Goal: Transaction & Acquisition: Download file/media

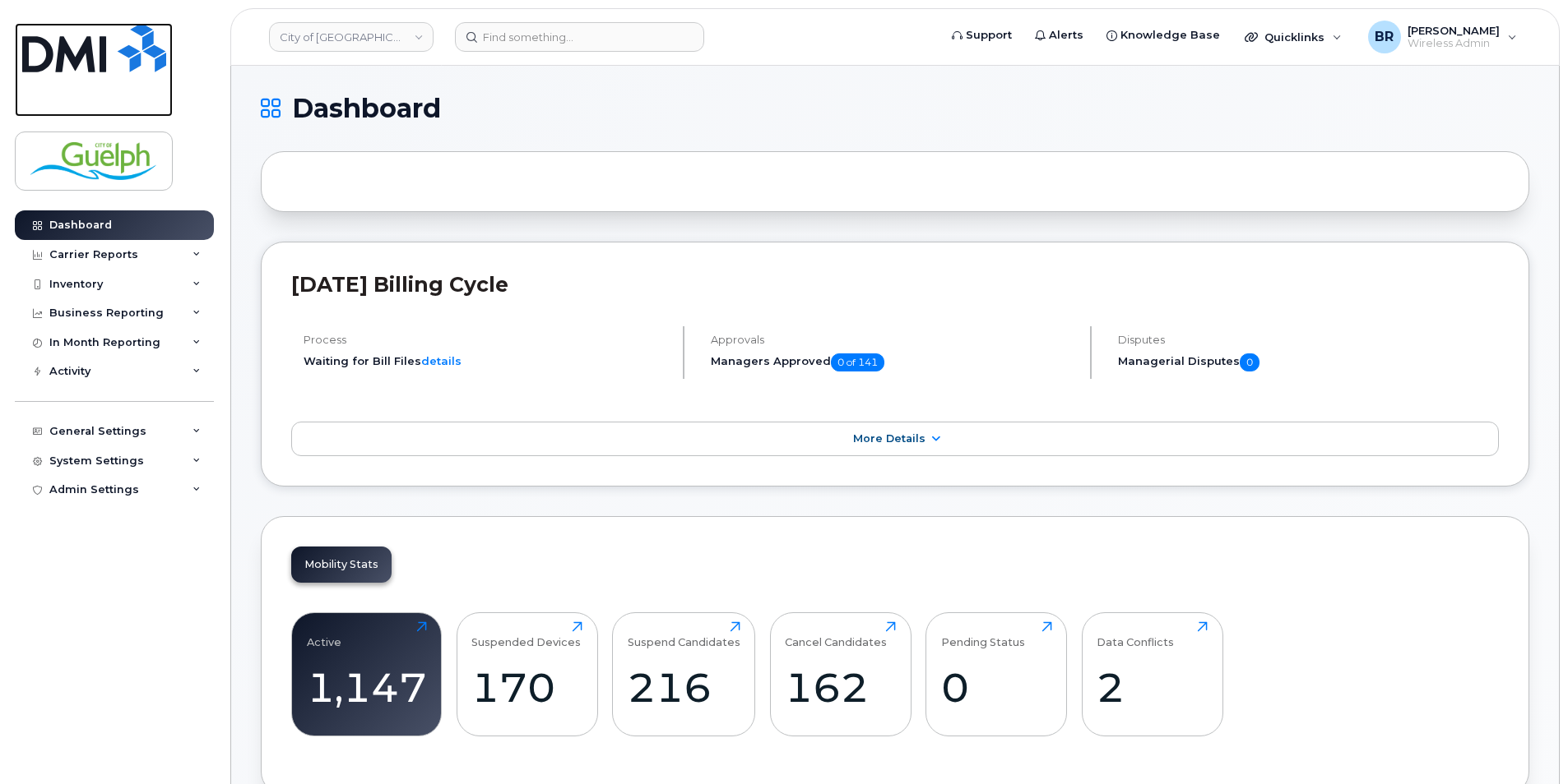
drag, startPoint x: 108, startPoint y: 74, endPoint x: 108, endPoint y: 99, distance: 25.0
click at [108, 74] on link at bounding box center [93, 70] width 158 height 94
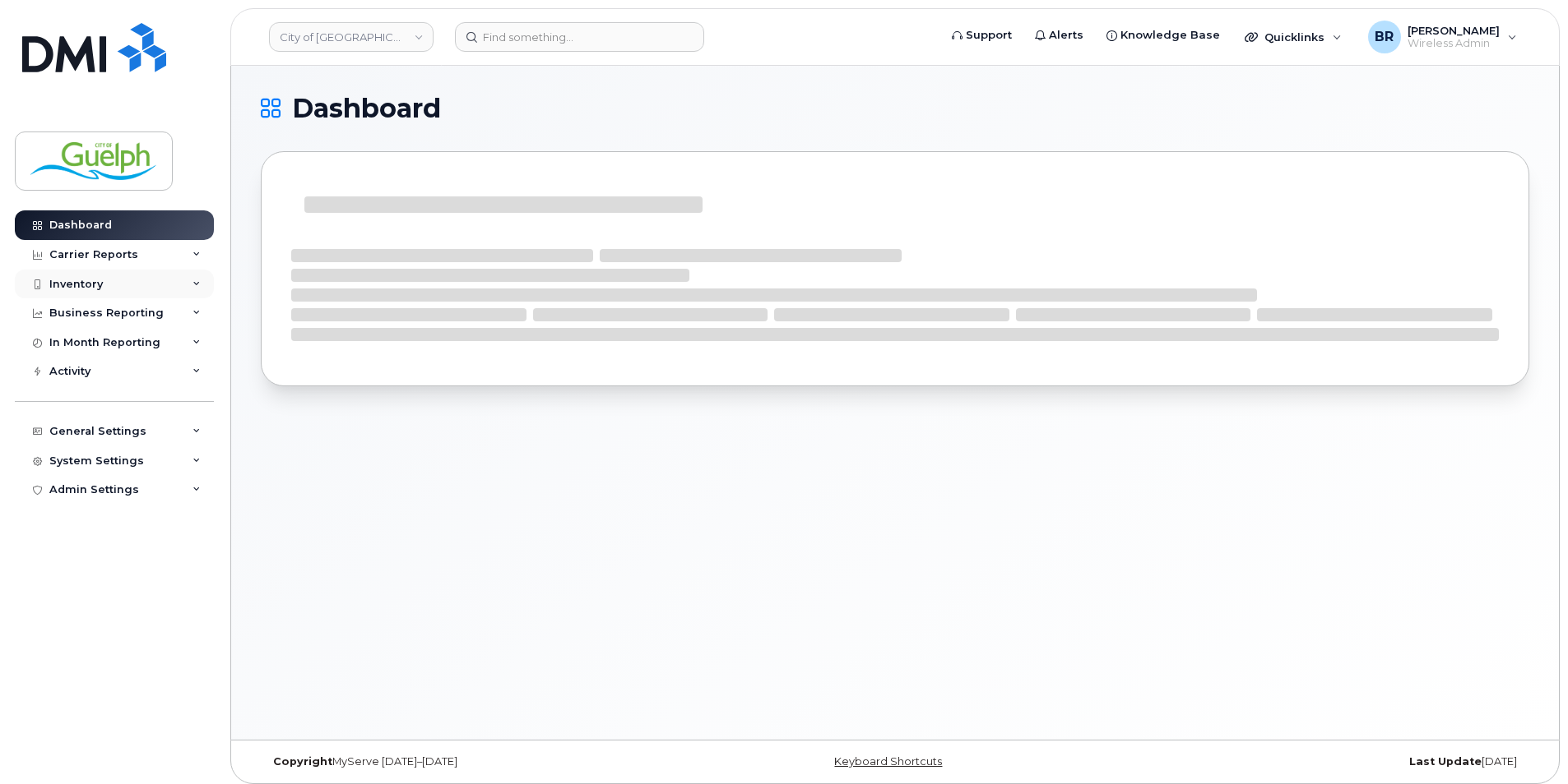
click at [116, 276] on div "Inventory" at bounding box center [114, 284] width 199 height 30
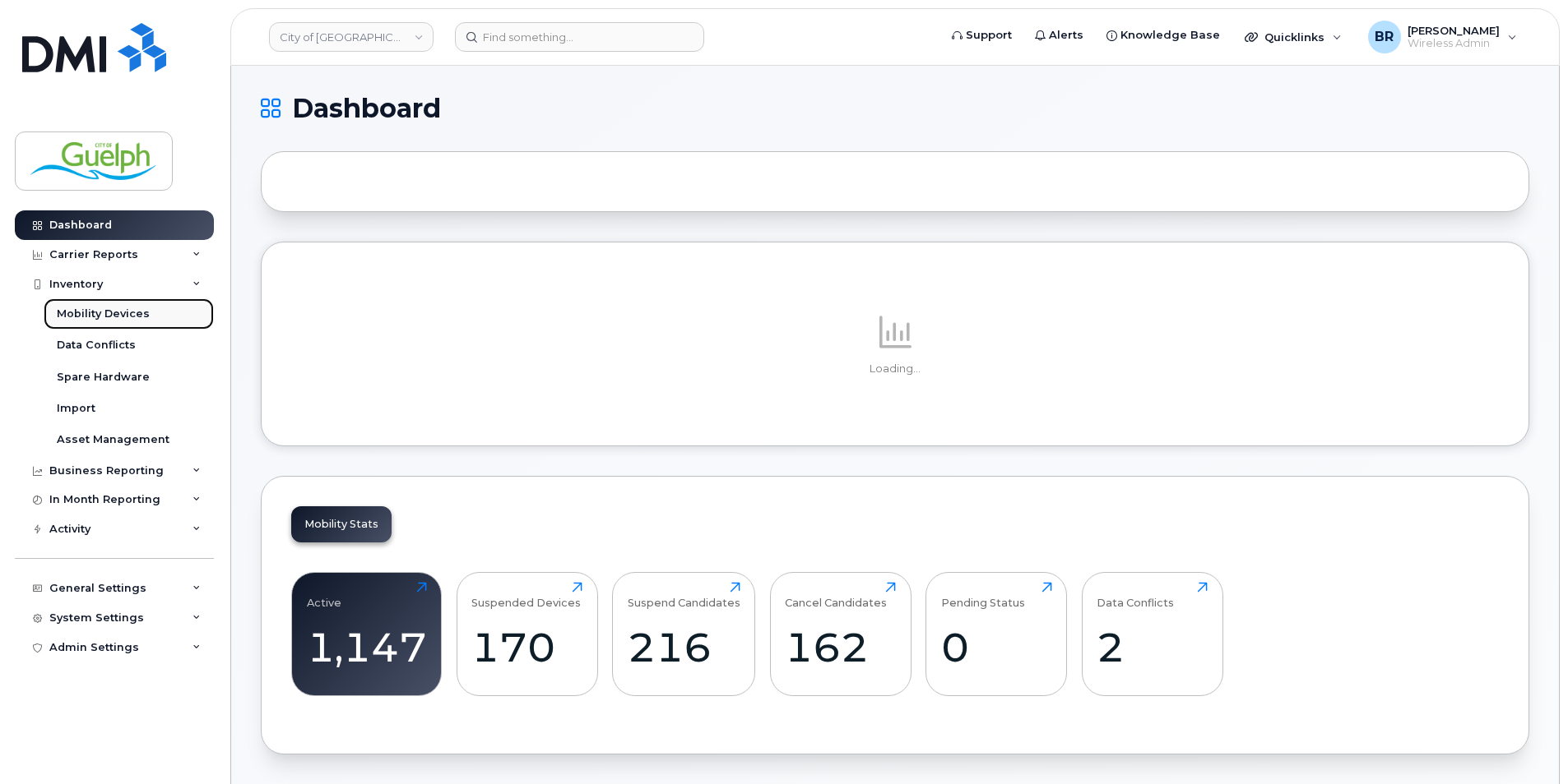
click at [170, 324] on link "Mobility Devices" at bounding box center [129, 314] width 170 height 32
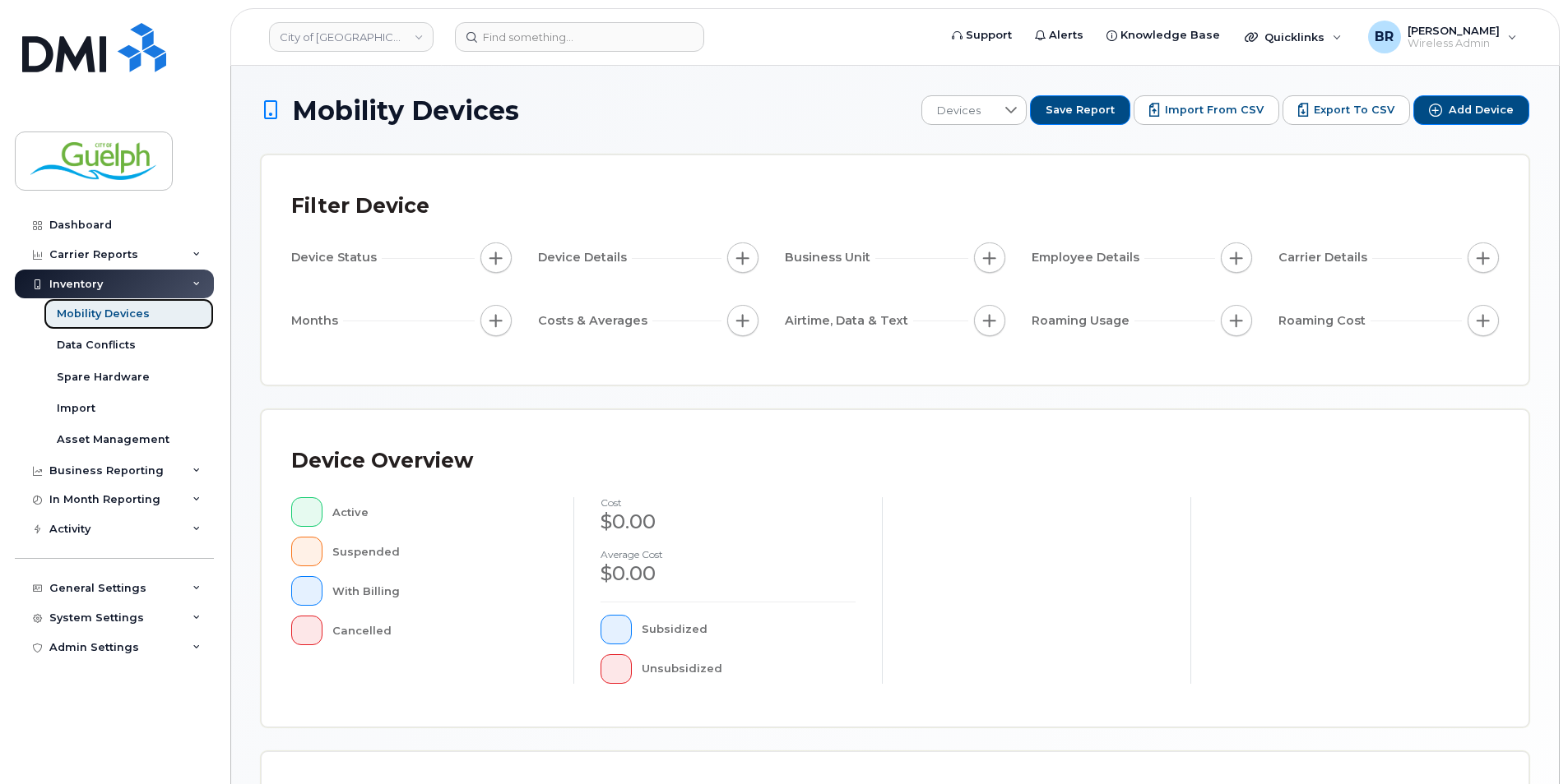
scroll to position [351, 0]
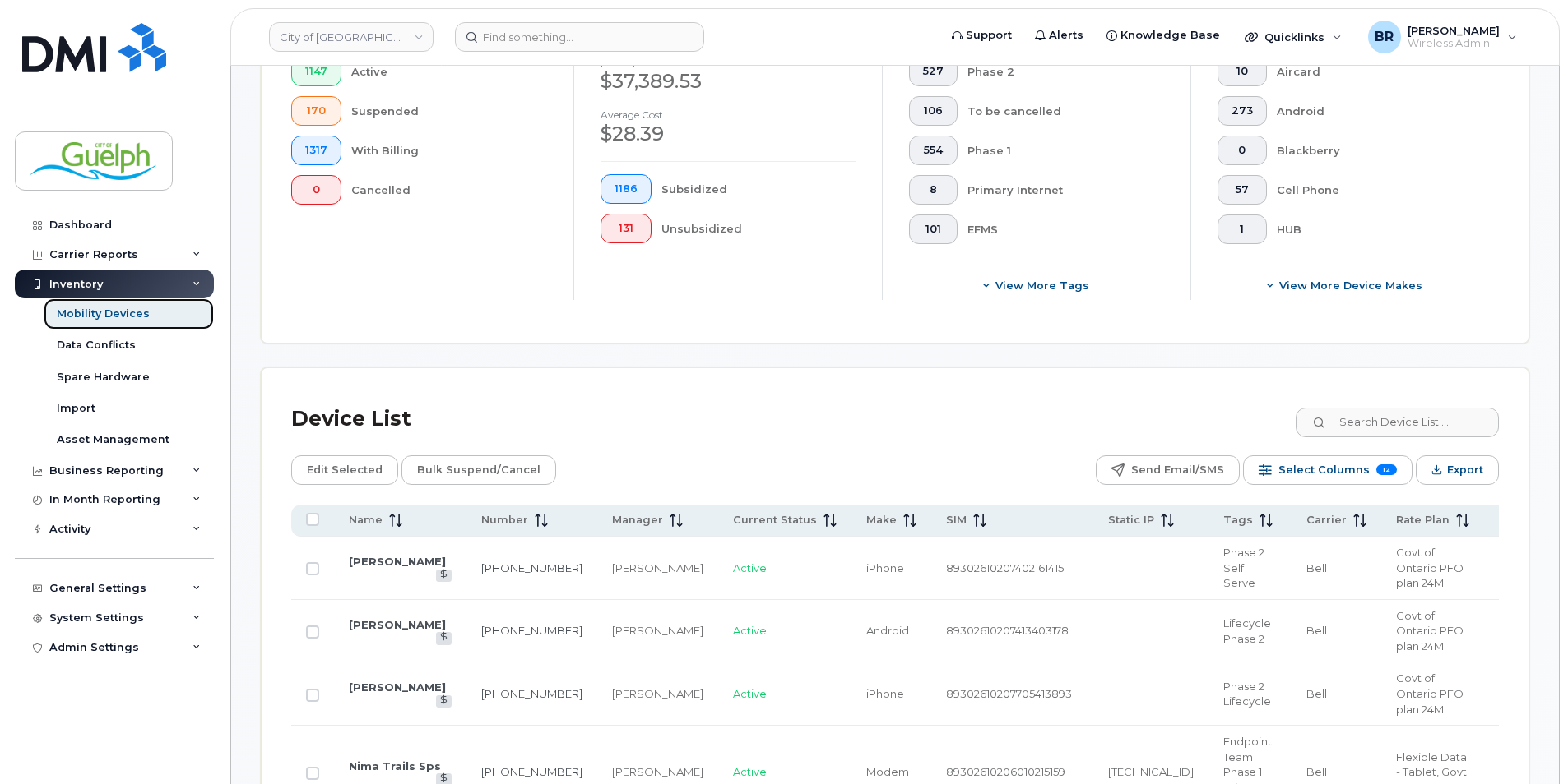
scroll to position [598, 0]
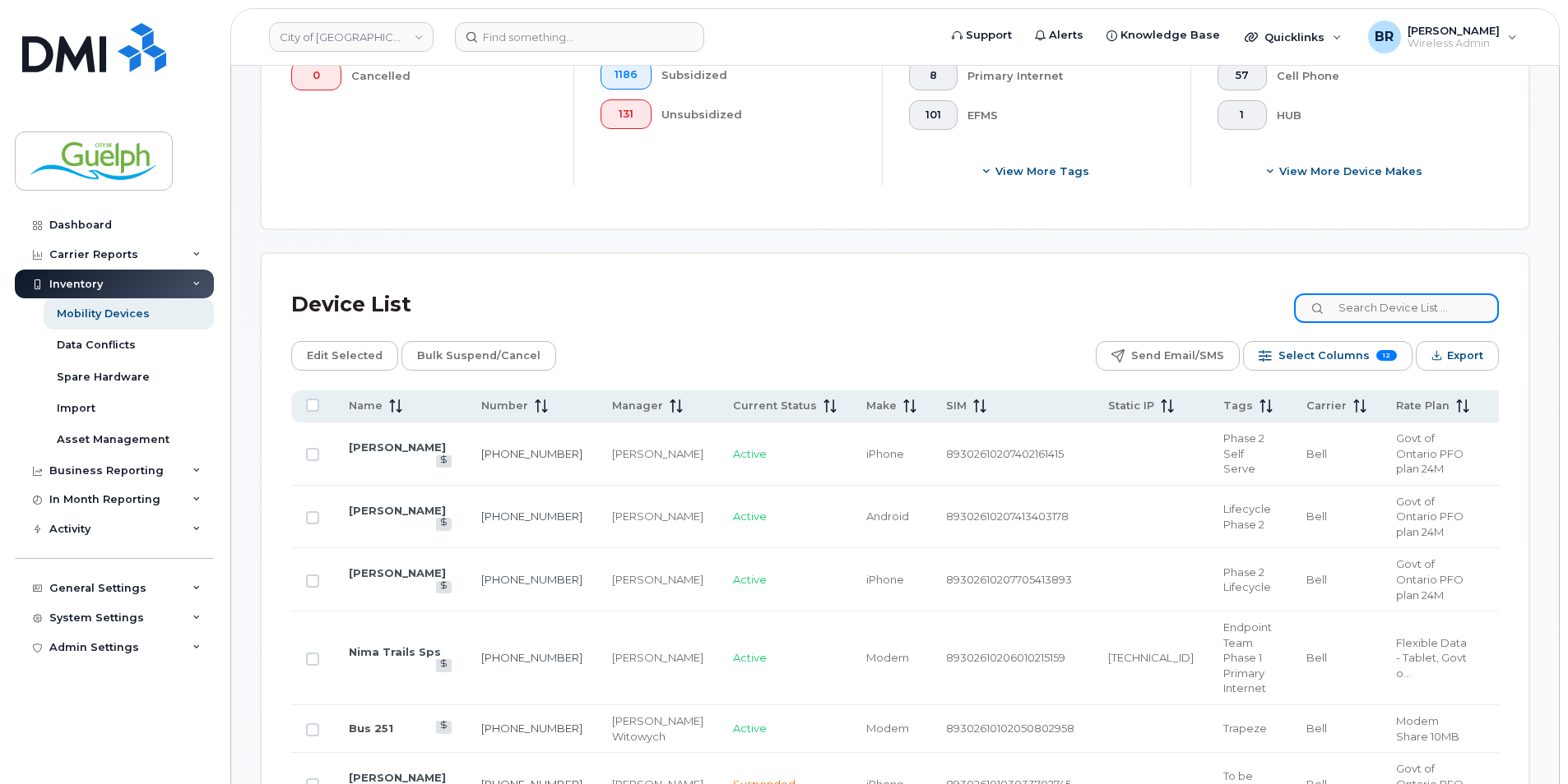
click at [1388, 298] on input at bounding box center [1397, 308] width 205 height 30
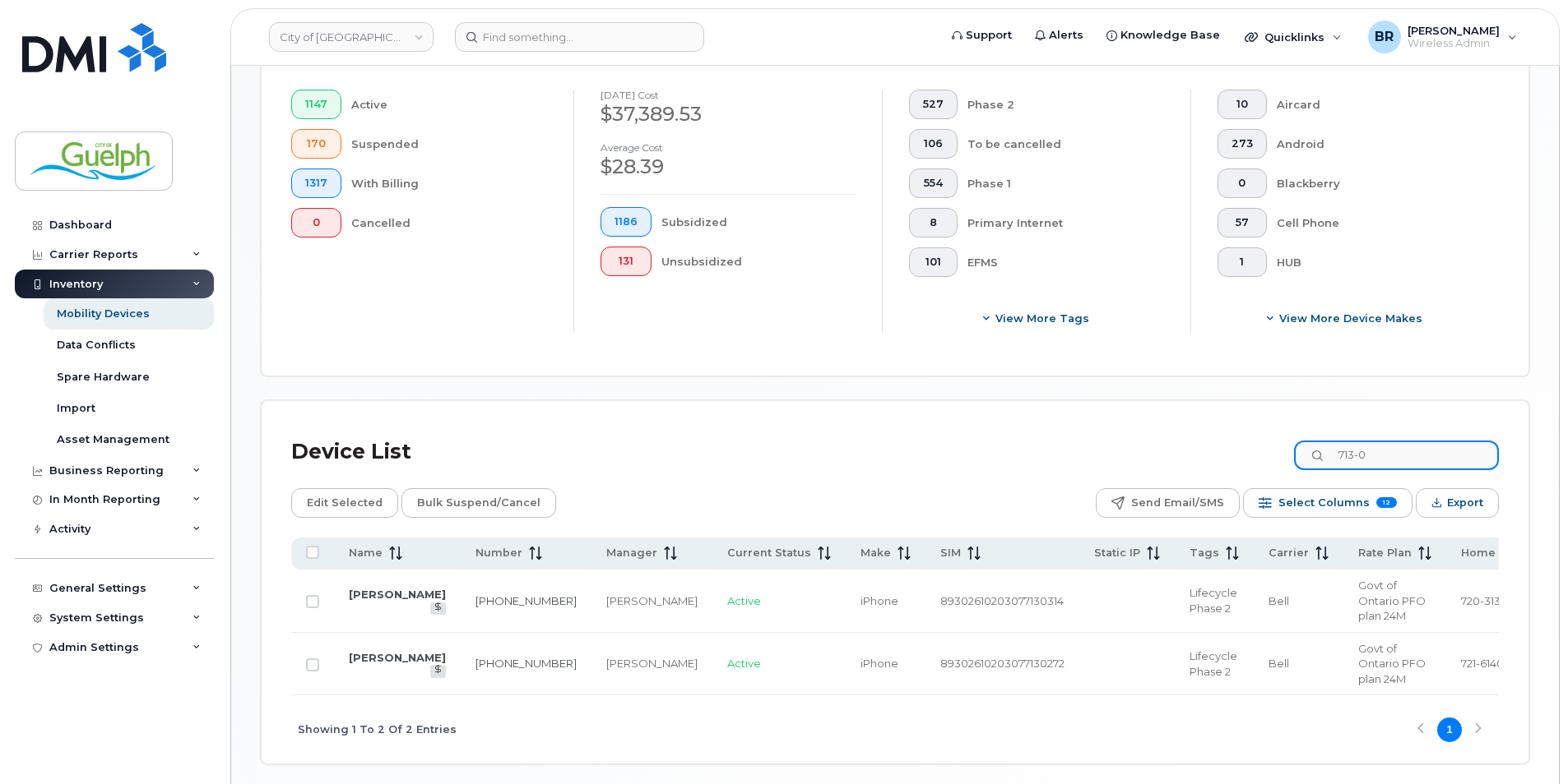
scroll to position [518, 0]
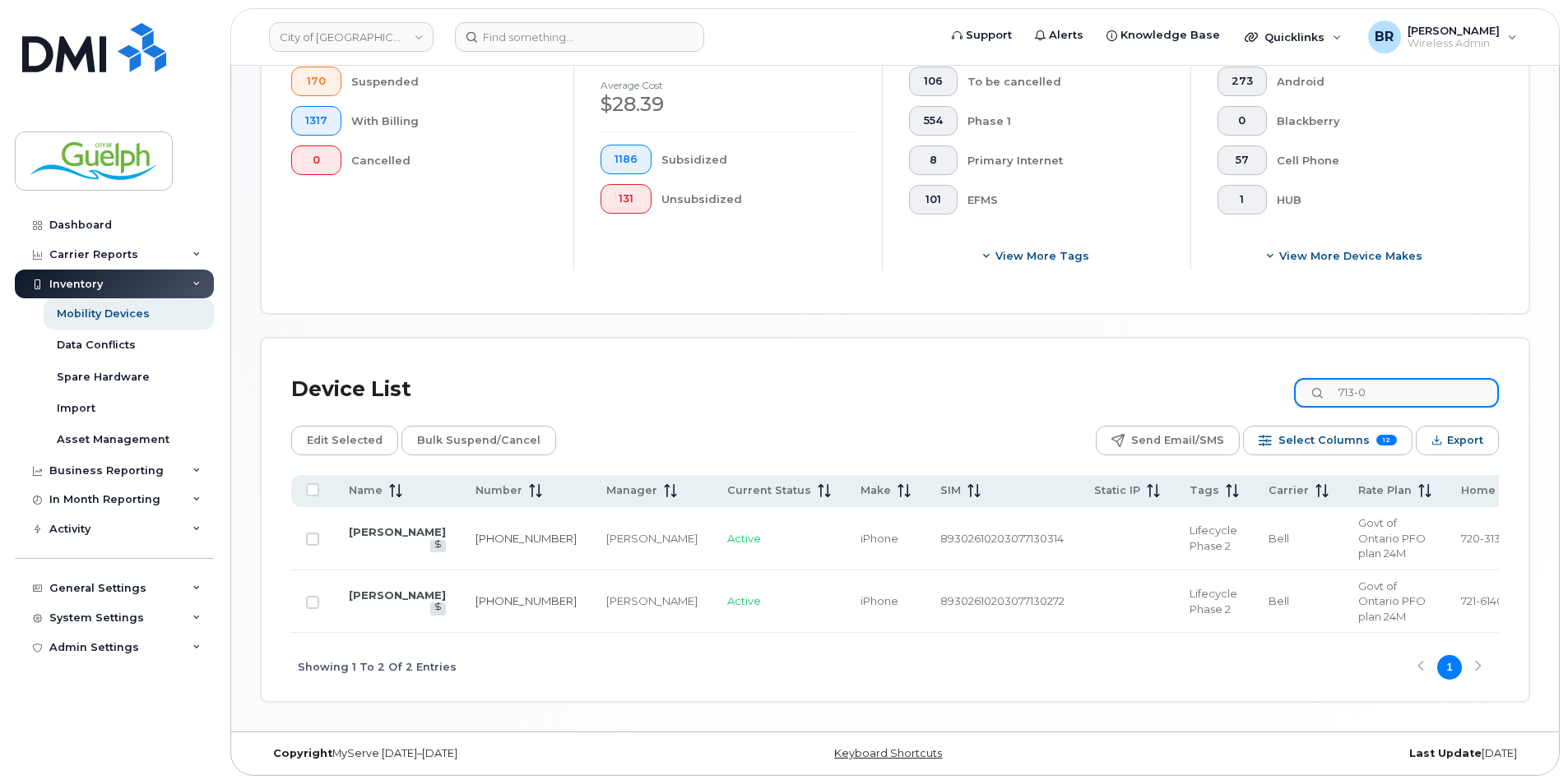
type input "713-"
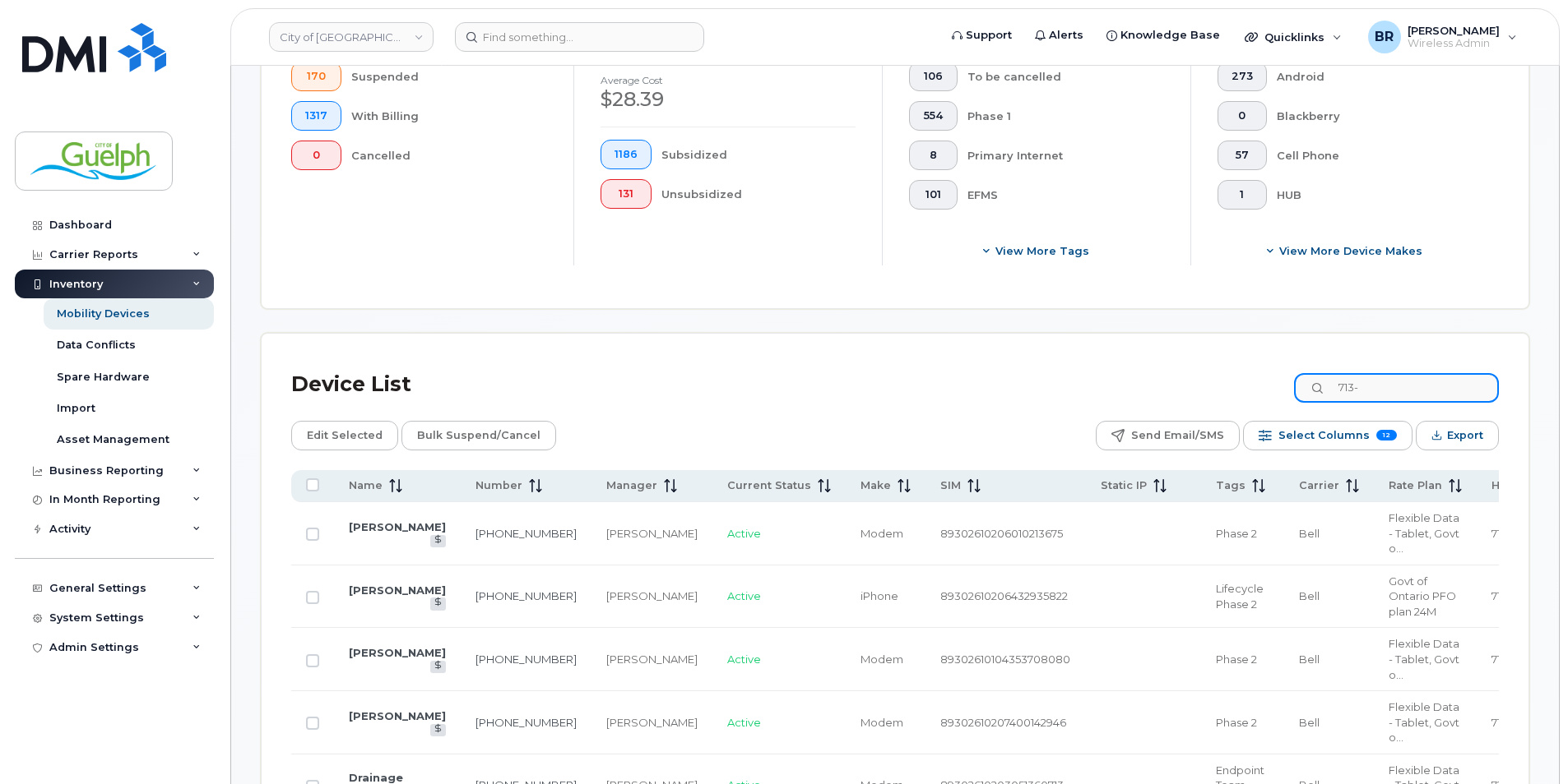
scroll to position [598, 0]
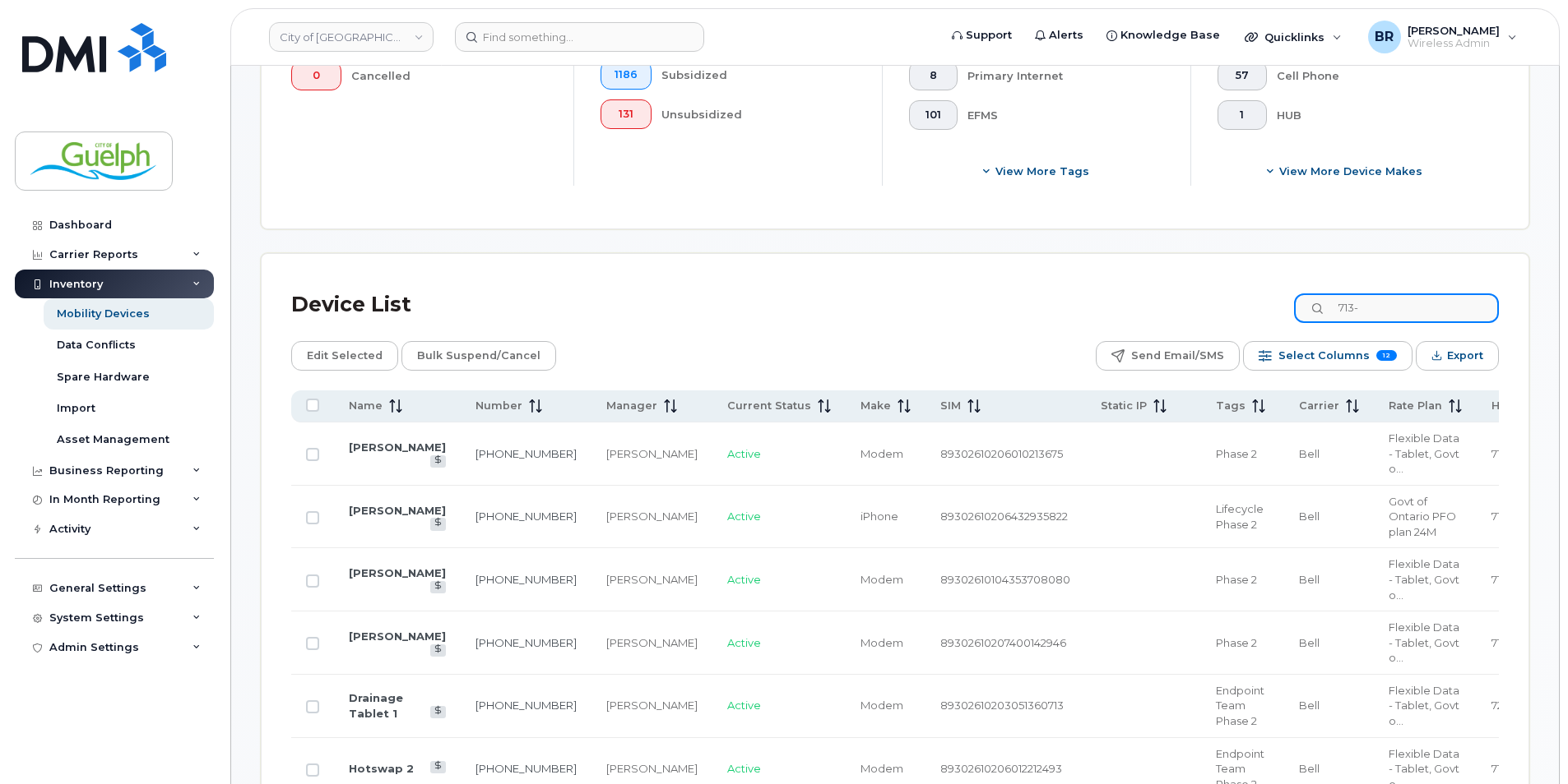
drag, startPoint x: 1442, startPoint y: 315, endPoint x: 992, endPoint y: 214, distance: 461.2
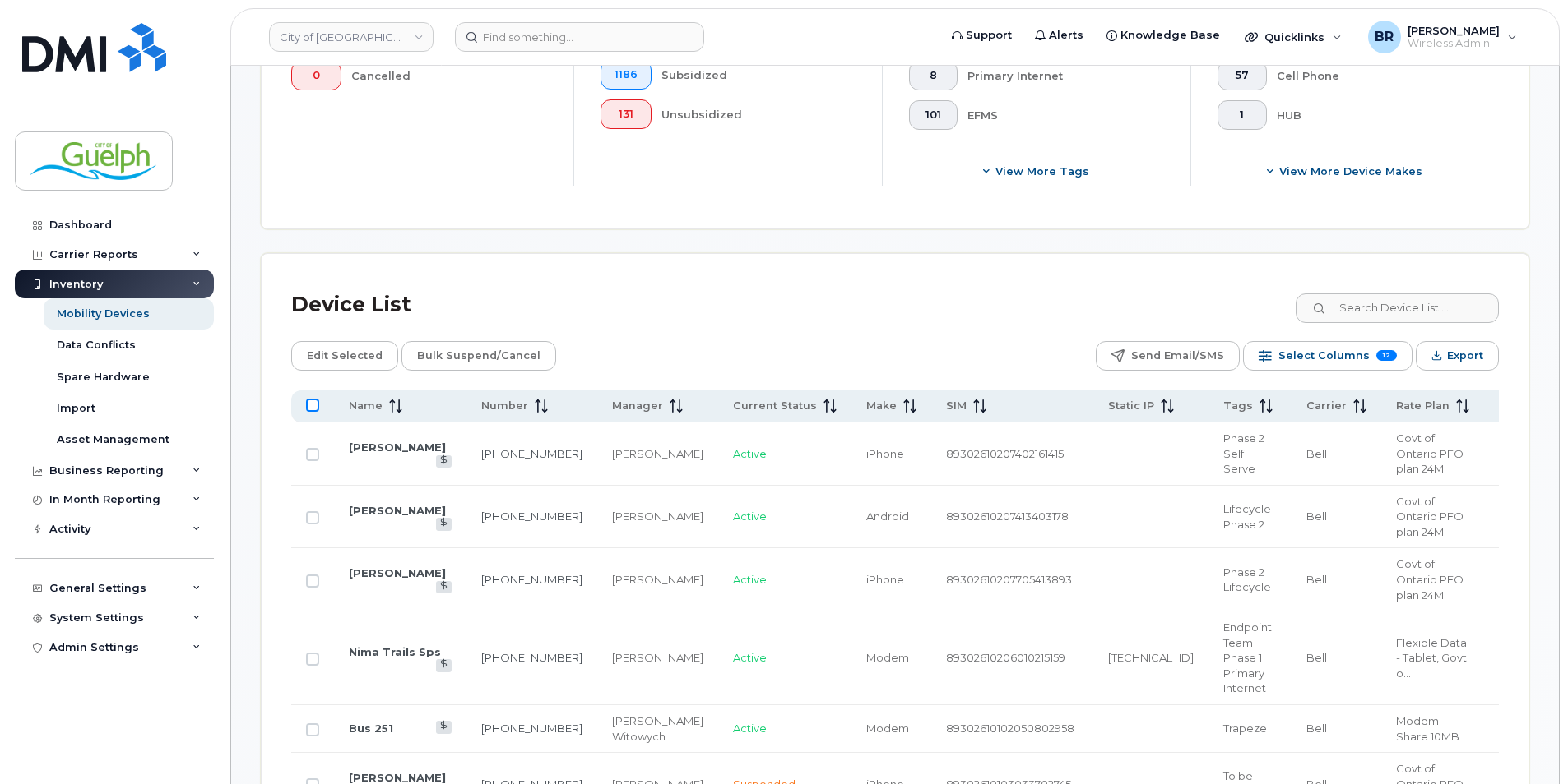
click at [309, 405] on input "All items unselected" at bounding box center [313, 405] width 13 height 13
checkbox input "true"
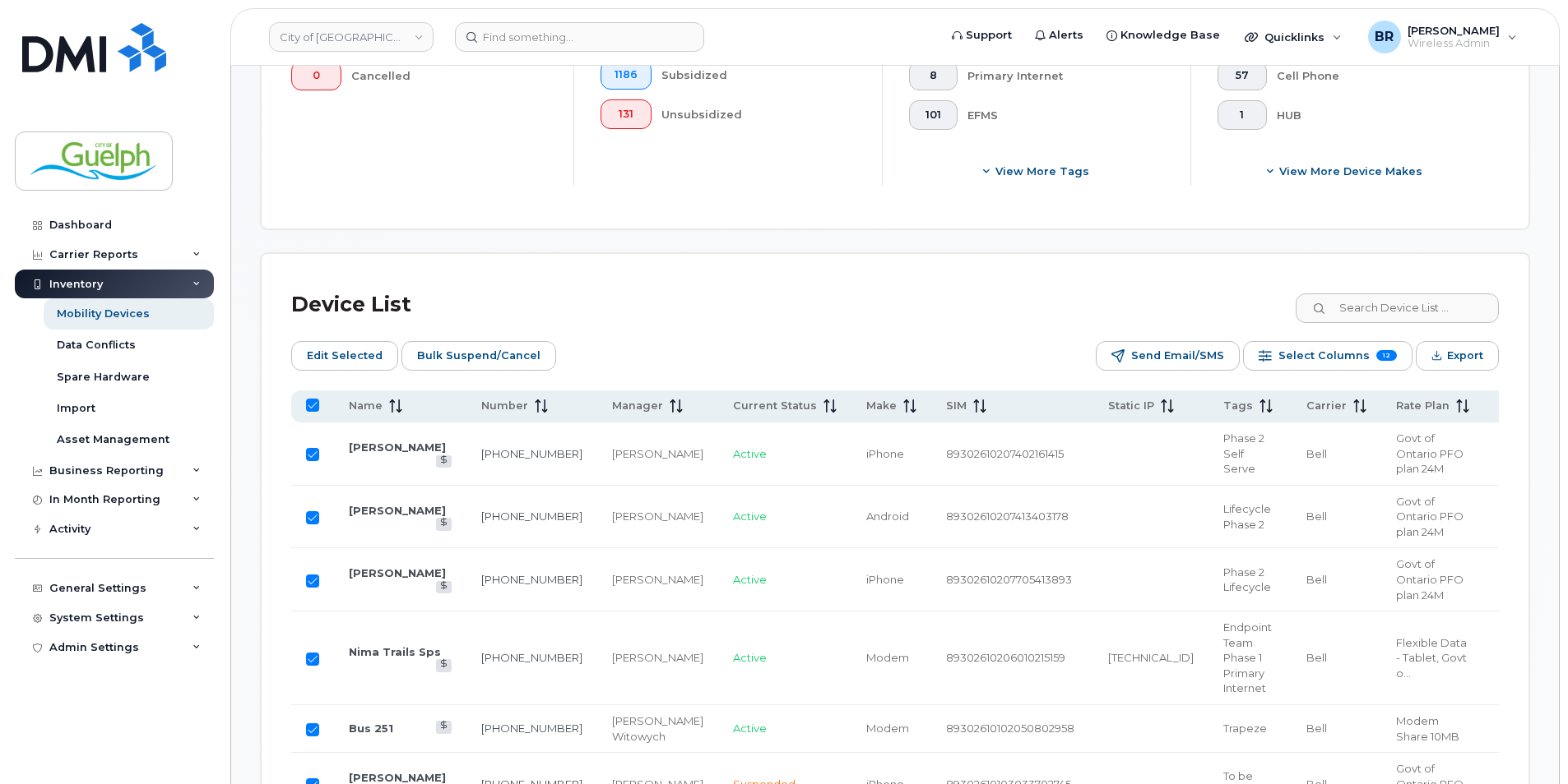
checkbox input "true"
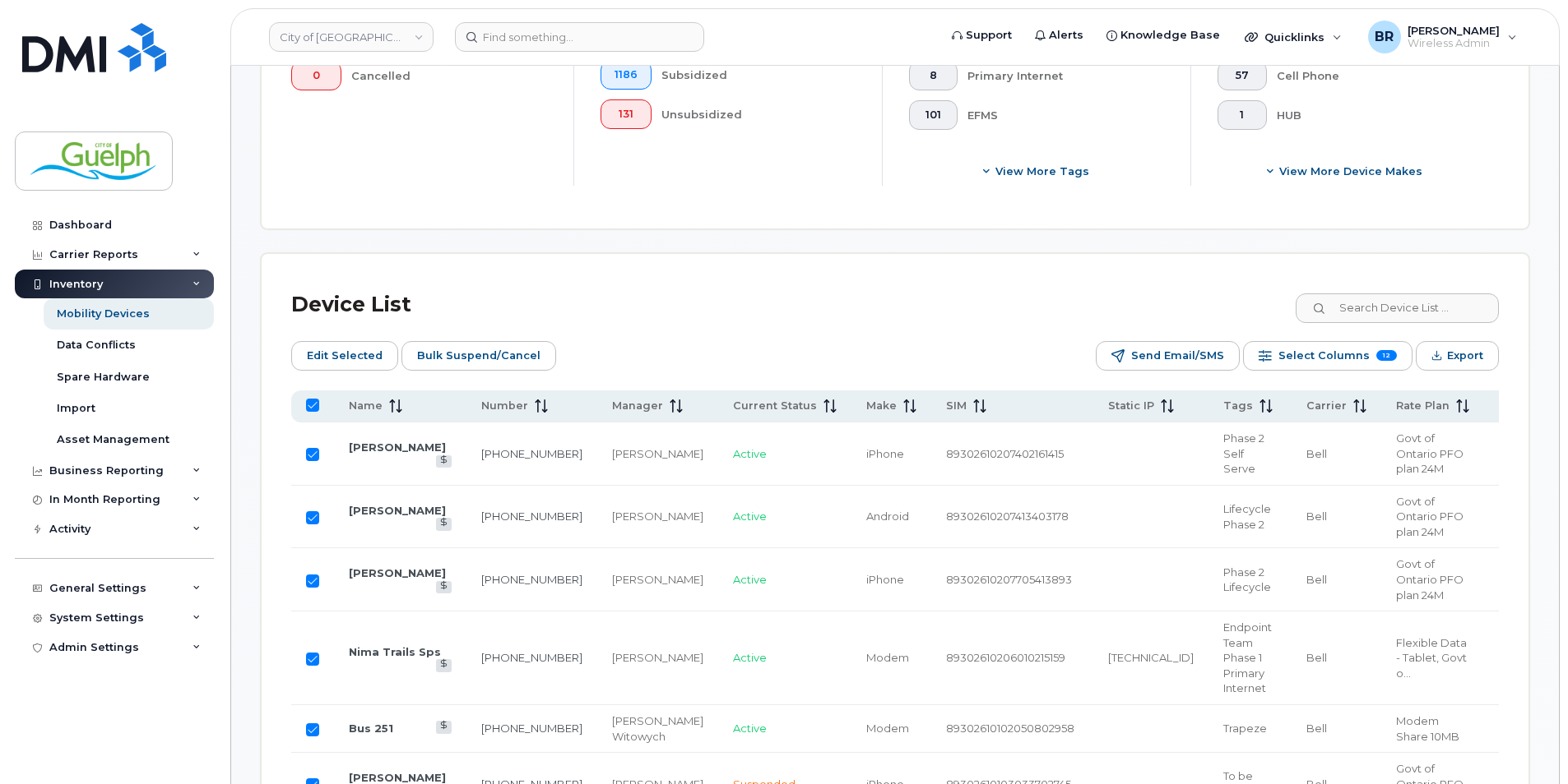
checkbox input "true"
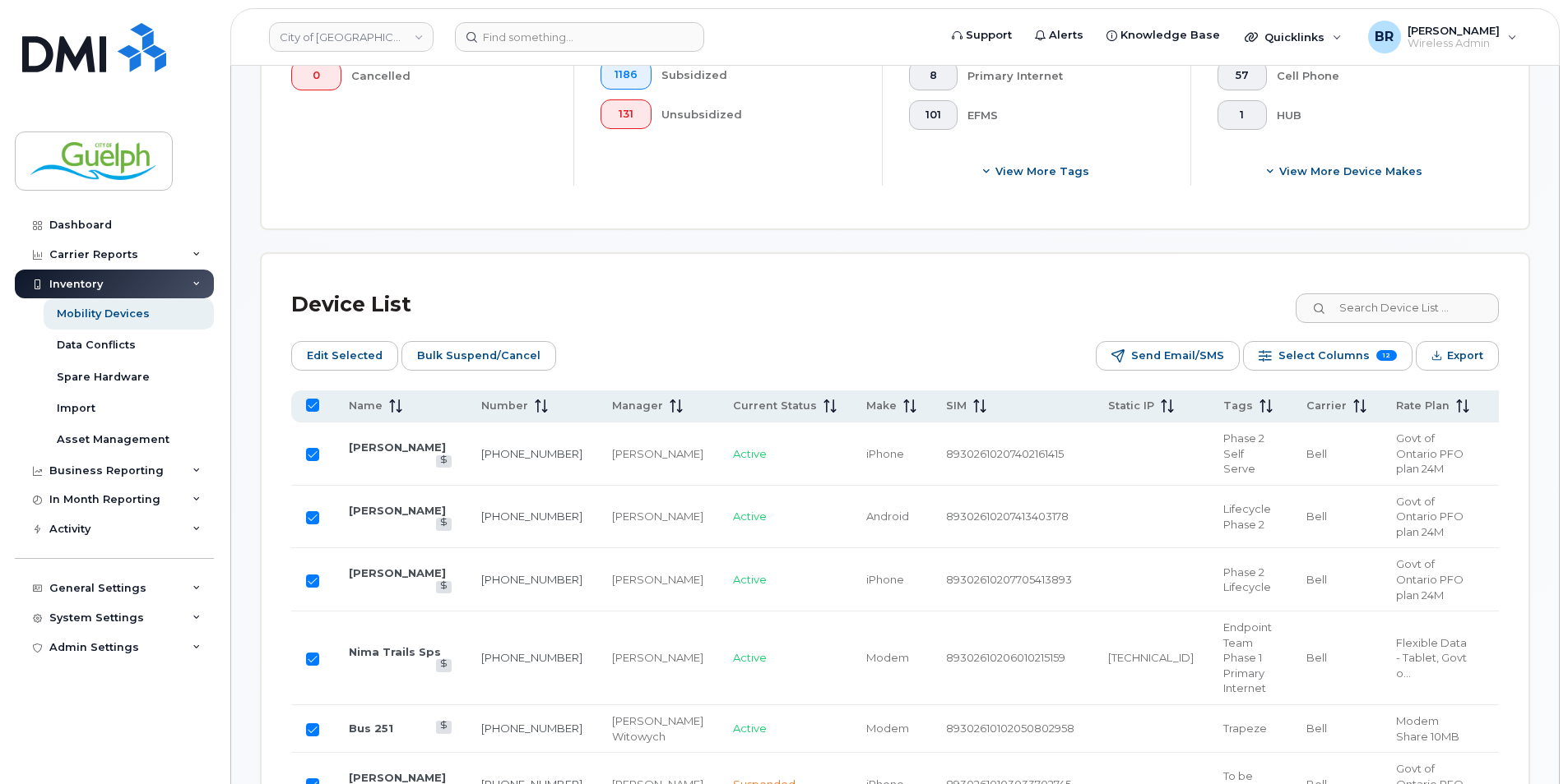
checkbox input "true"
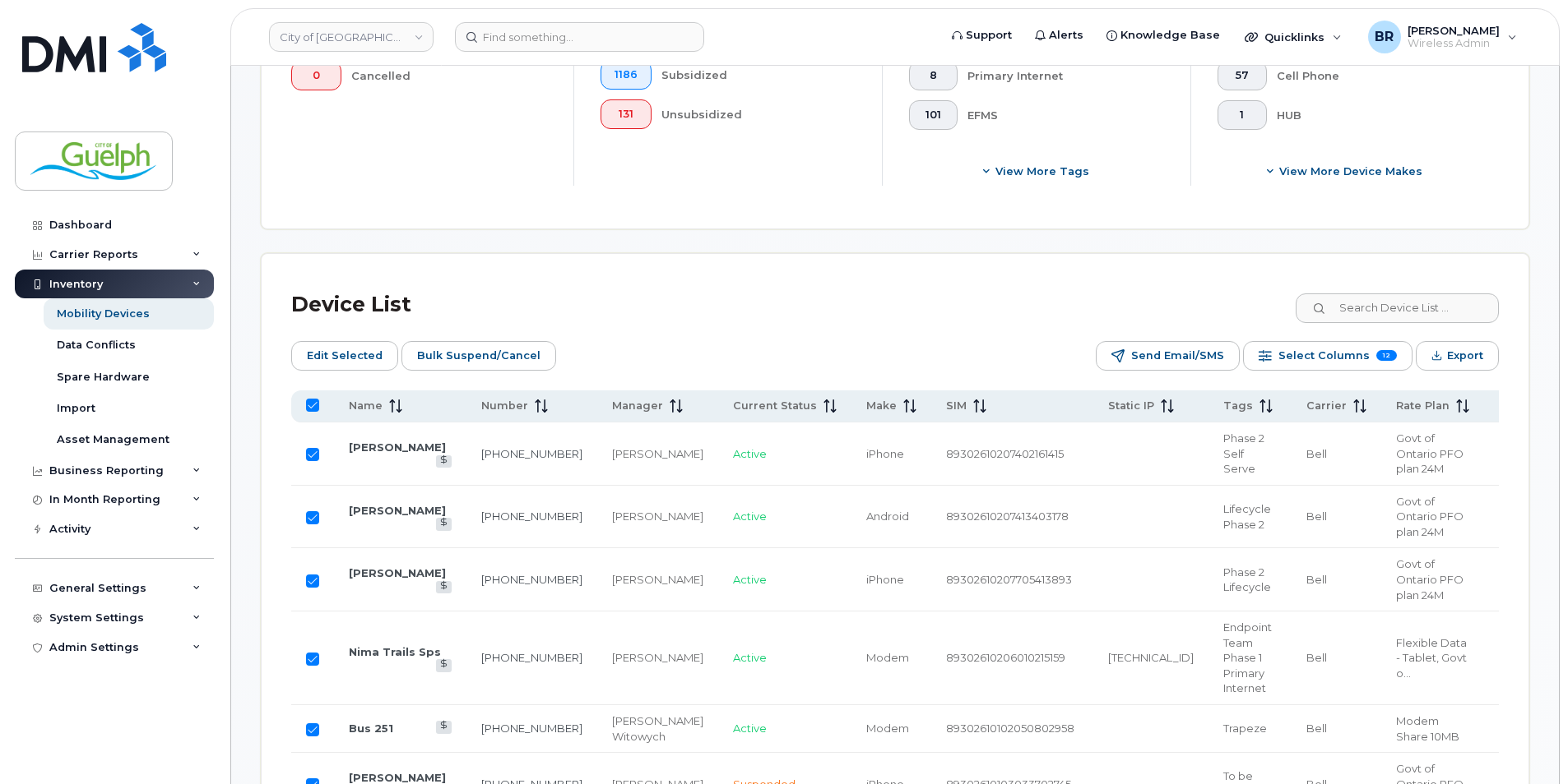
checkbox input "true"
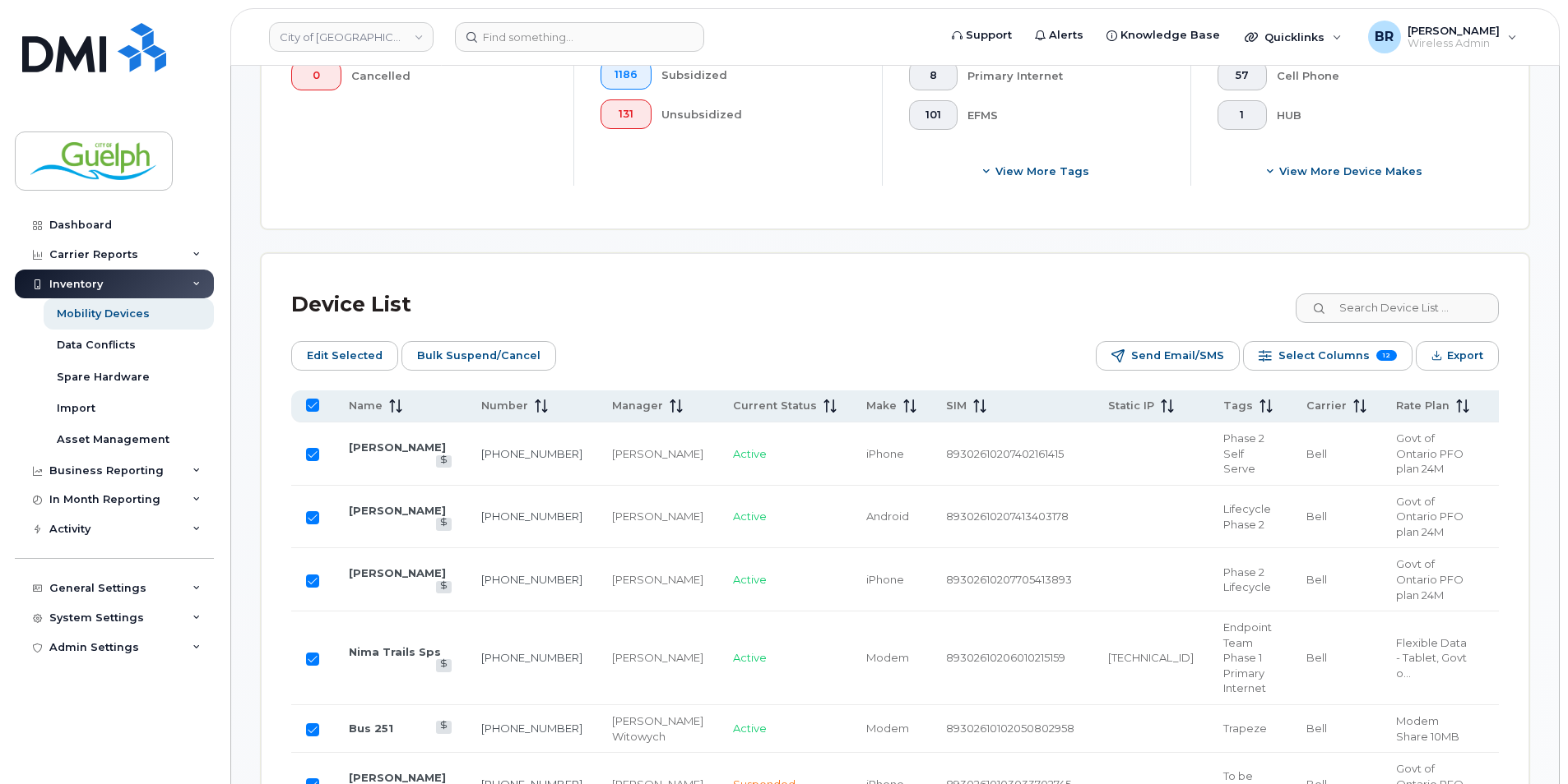
checkbox input "true"
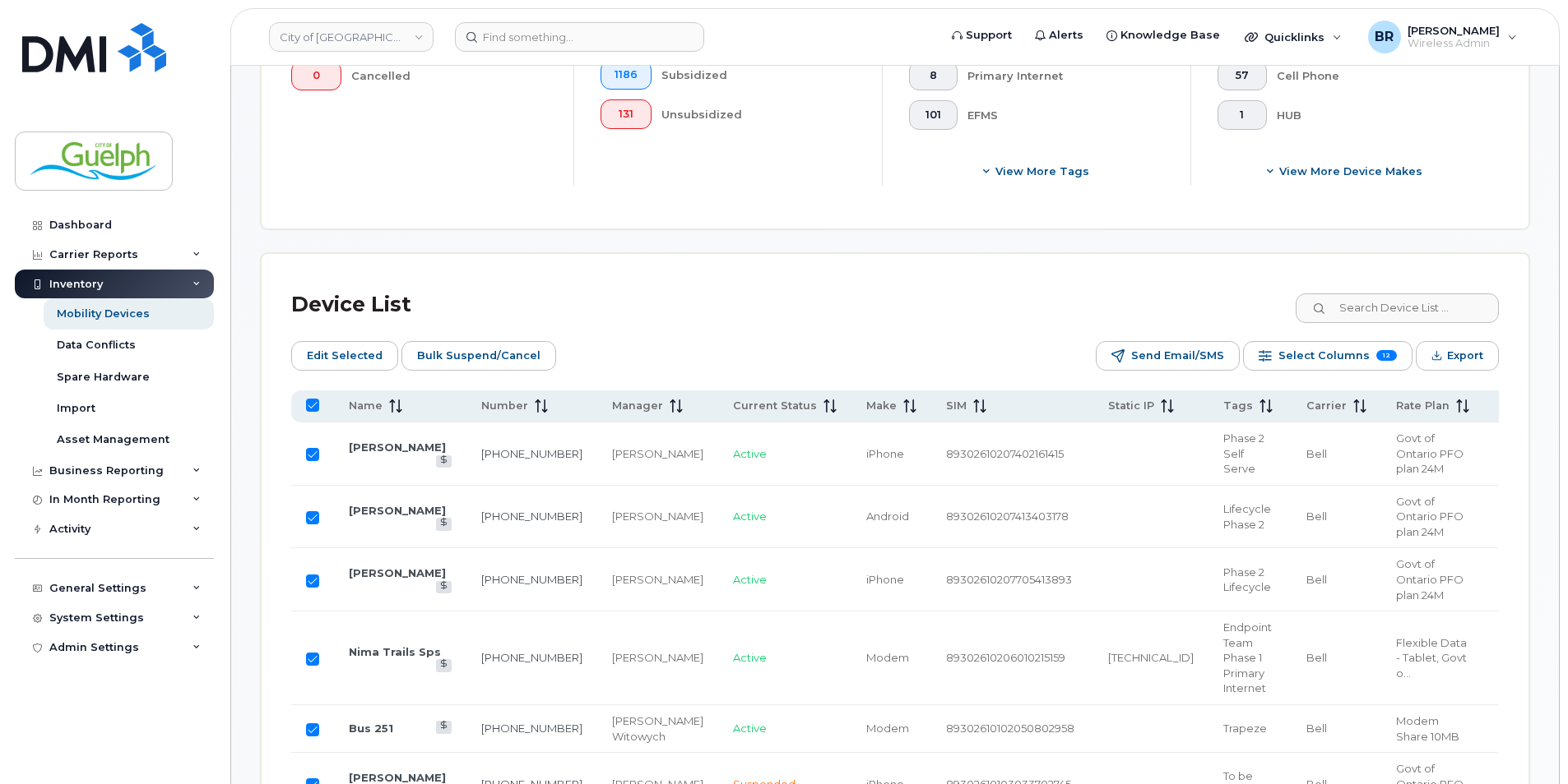
checkbox input "true"
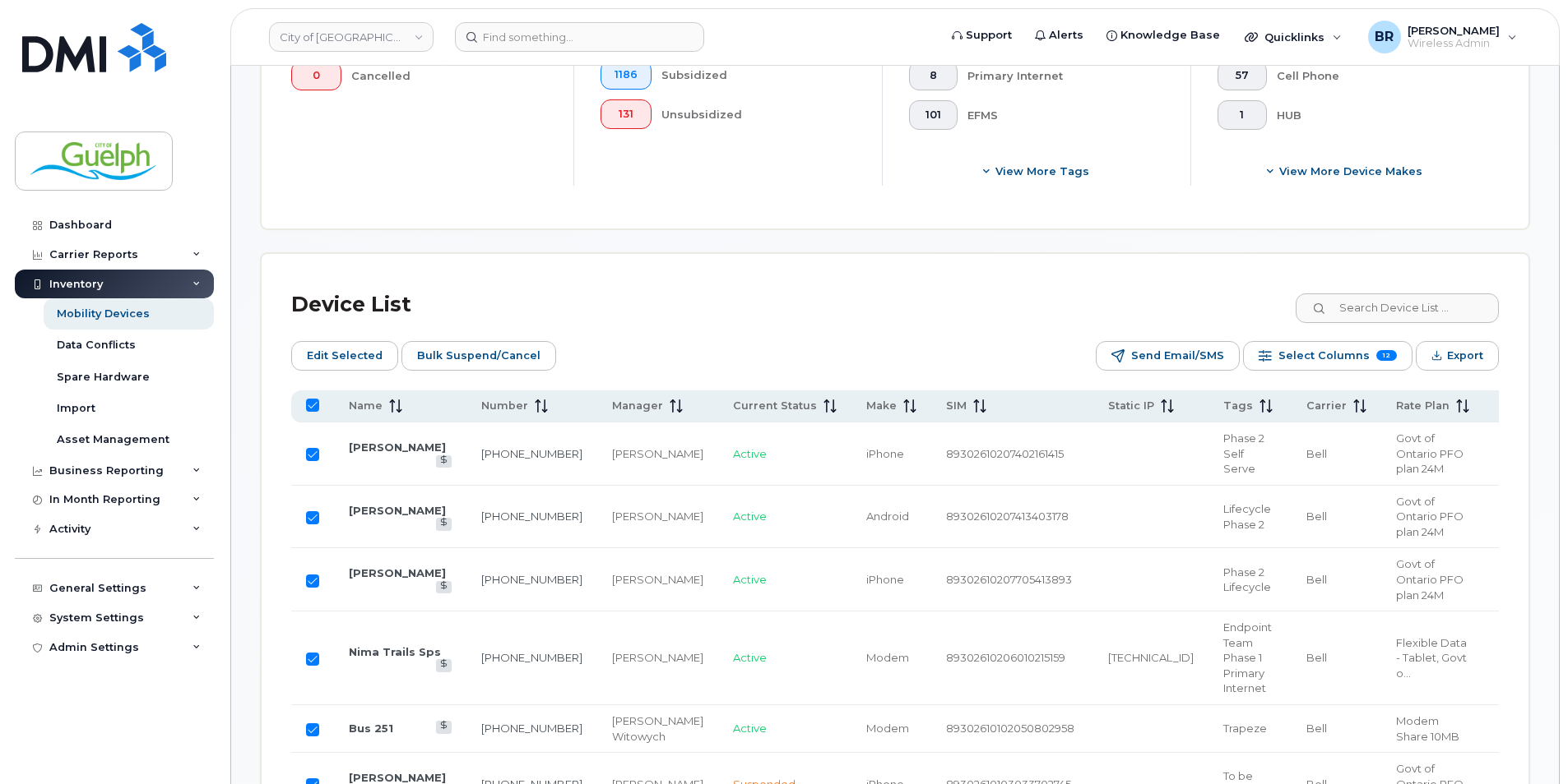
checkbox input "true"
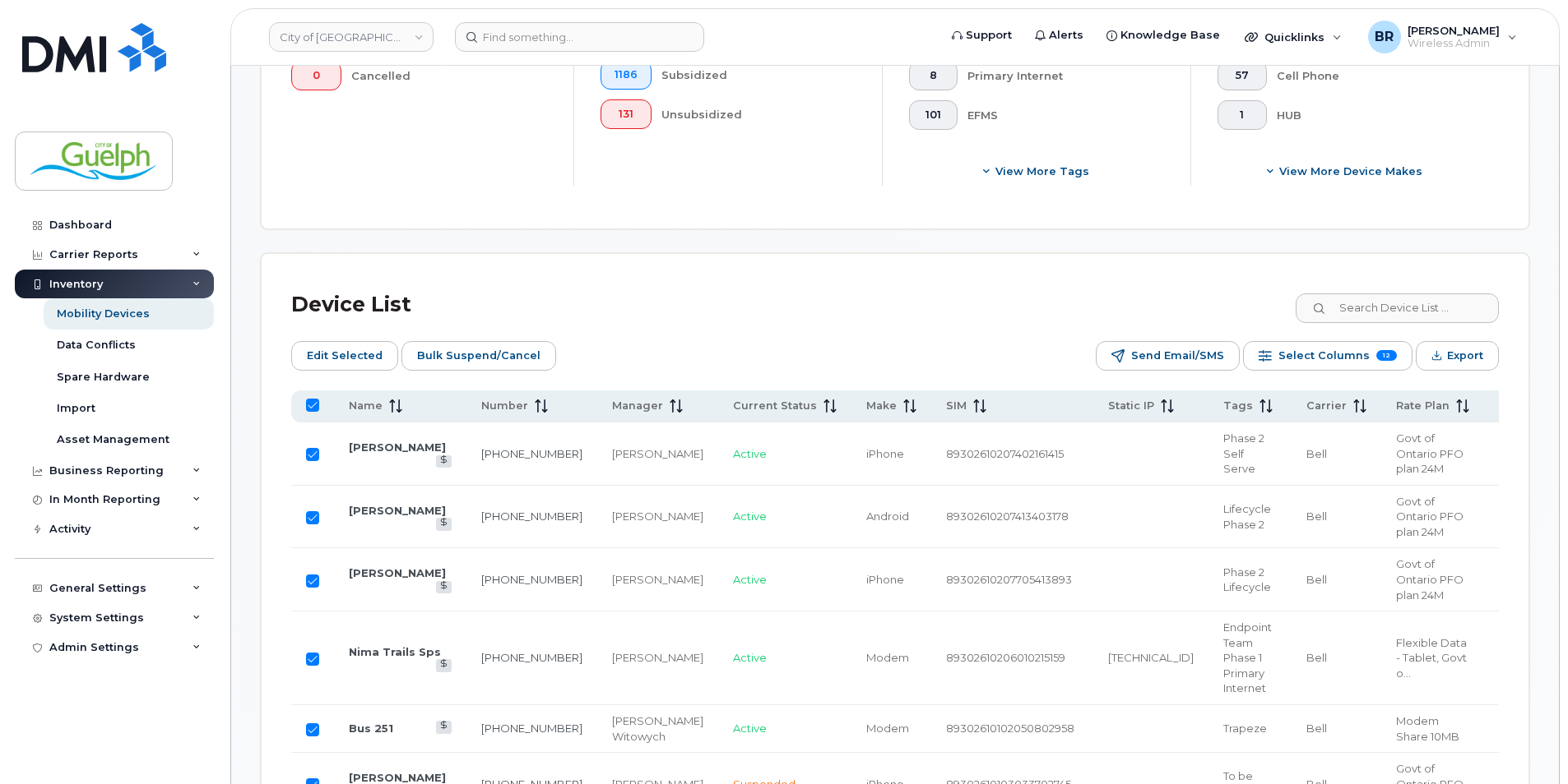
checkbox input "true"
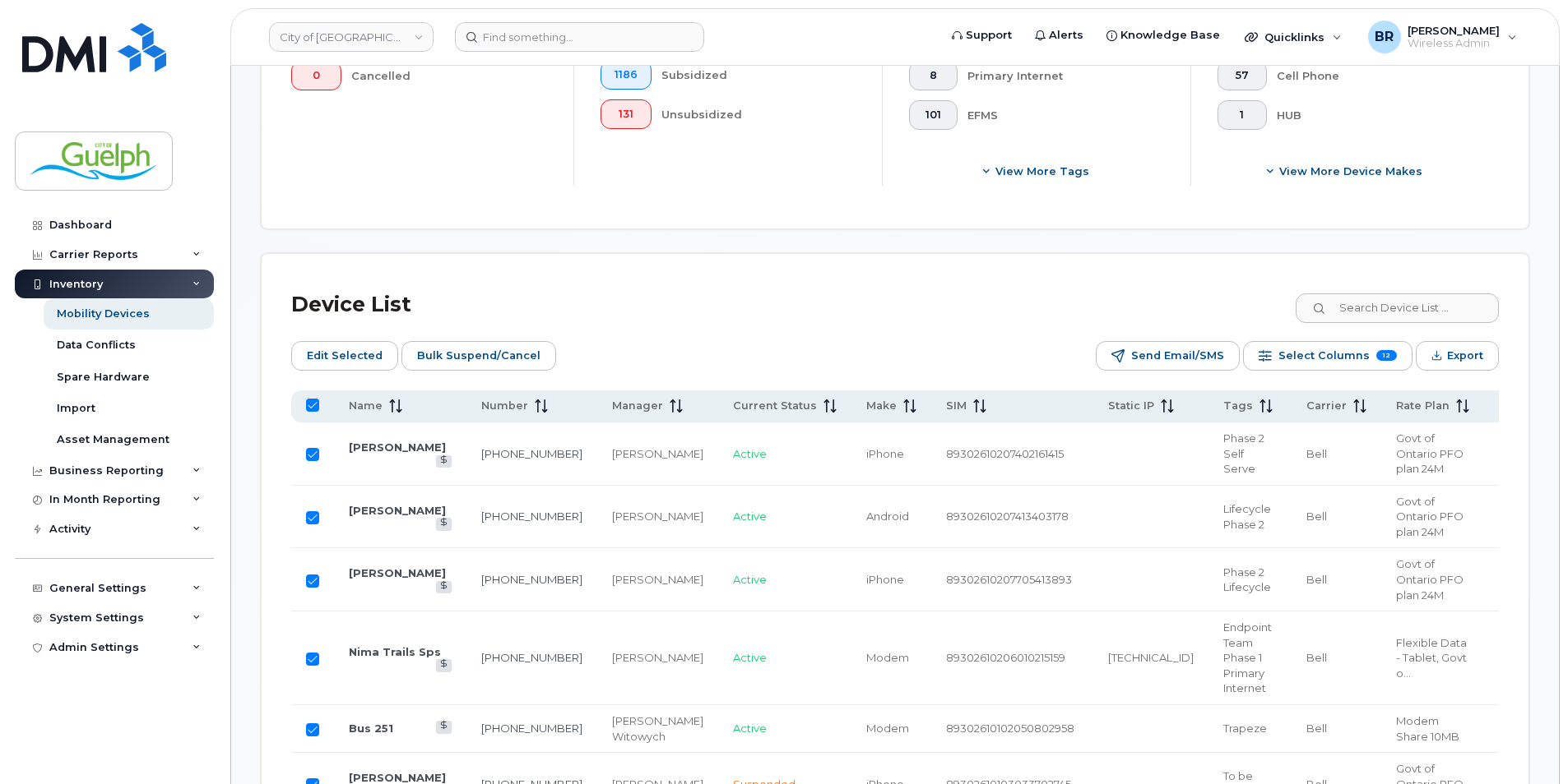
checkbox input "true"
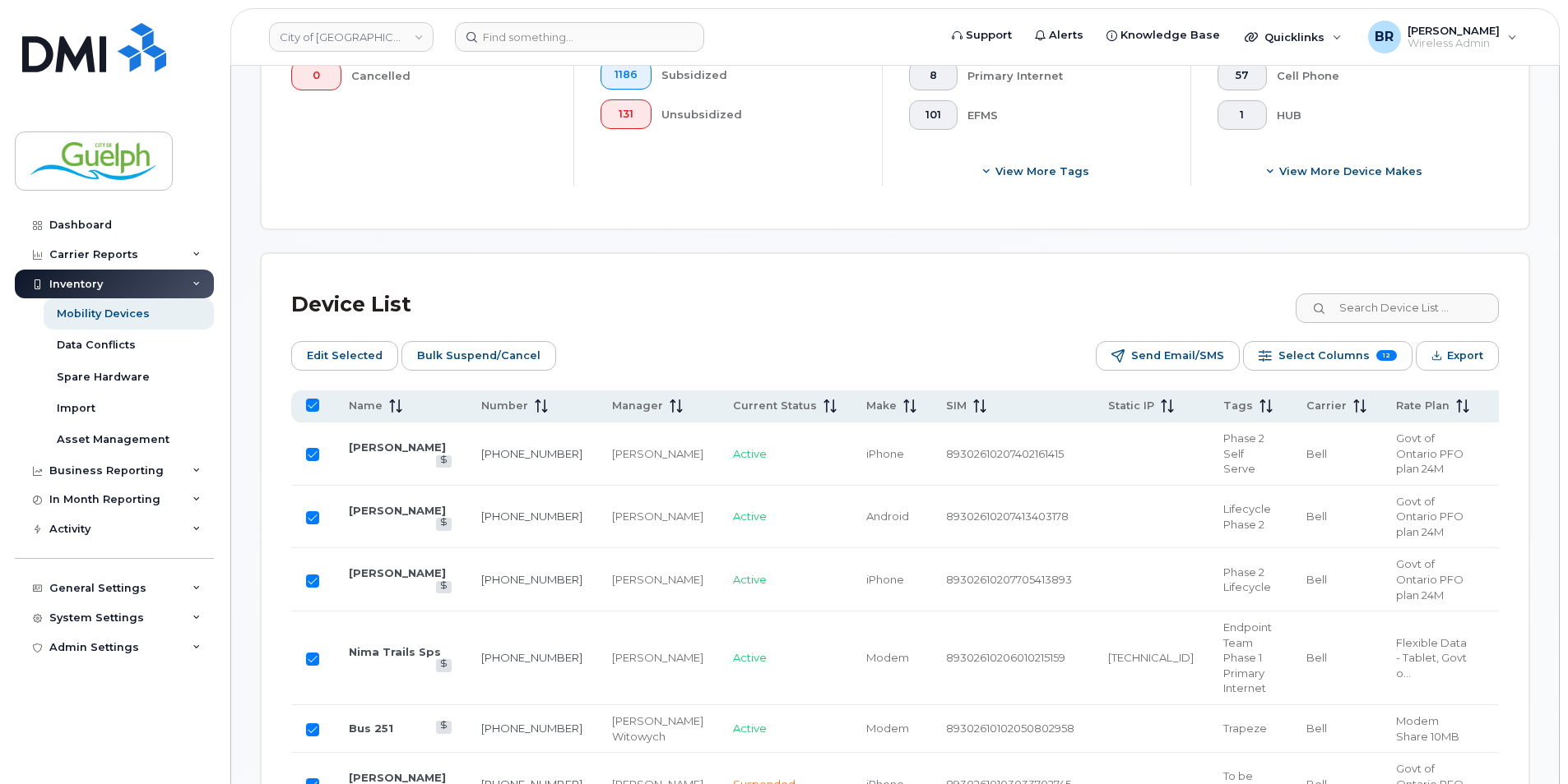
checkbox input "true"
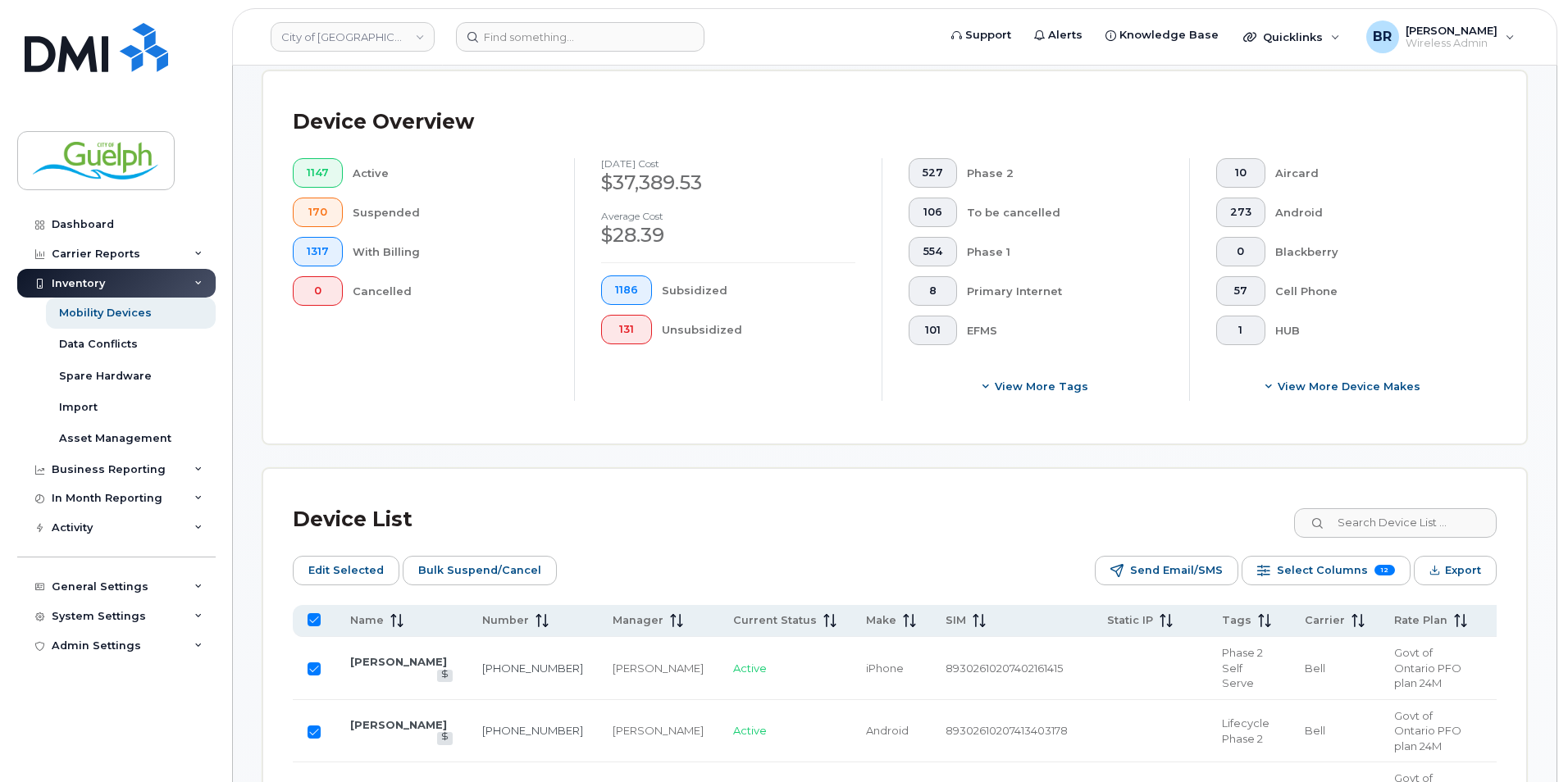
scroll to position [567, 0]
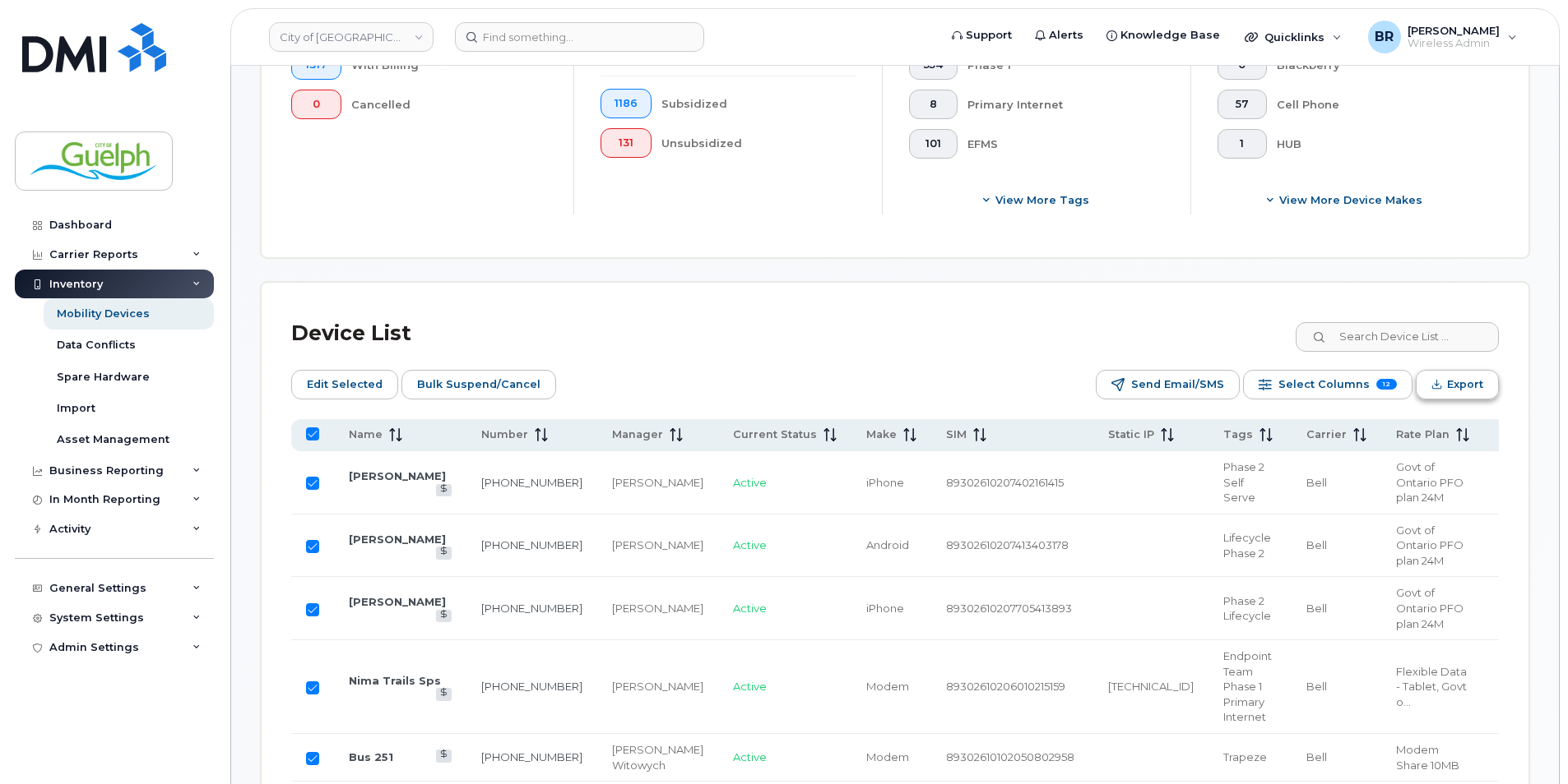
click at [1453, 389] on span "Export" at bounding box center [1466, 385] width 36 height 25
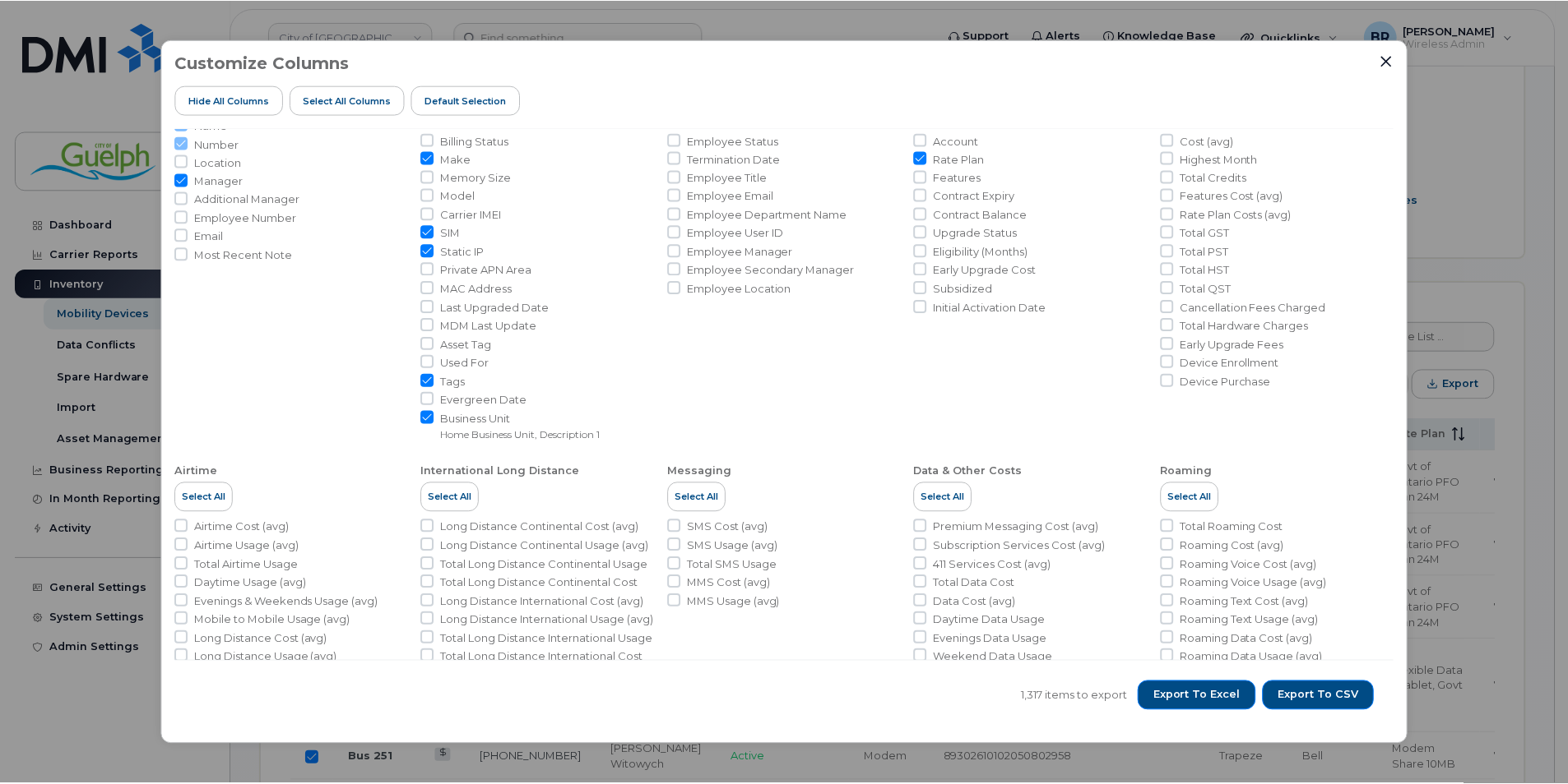
scroll to position [219, 0]
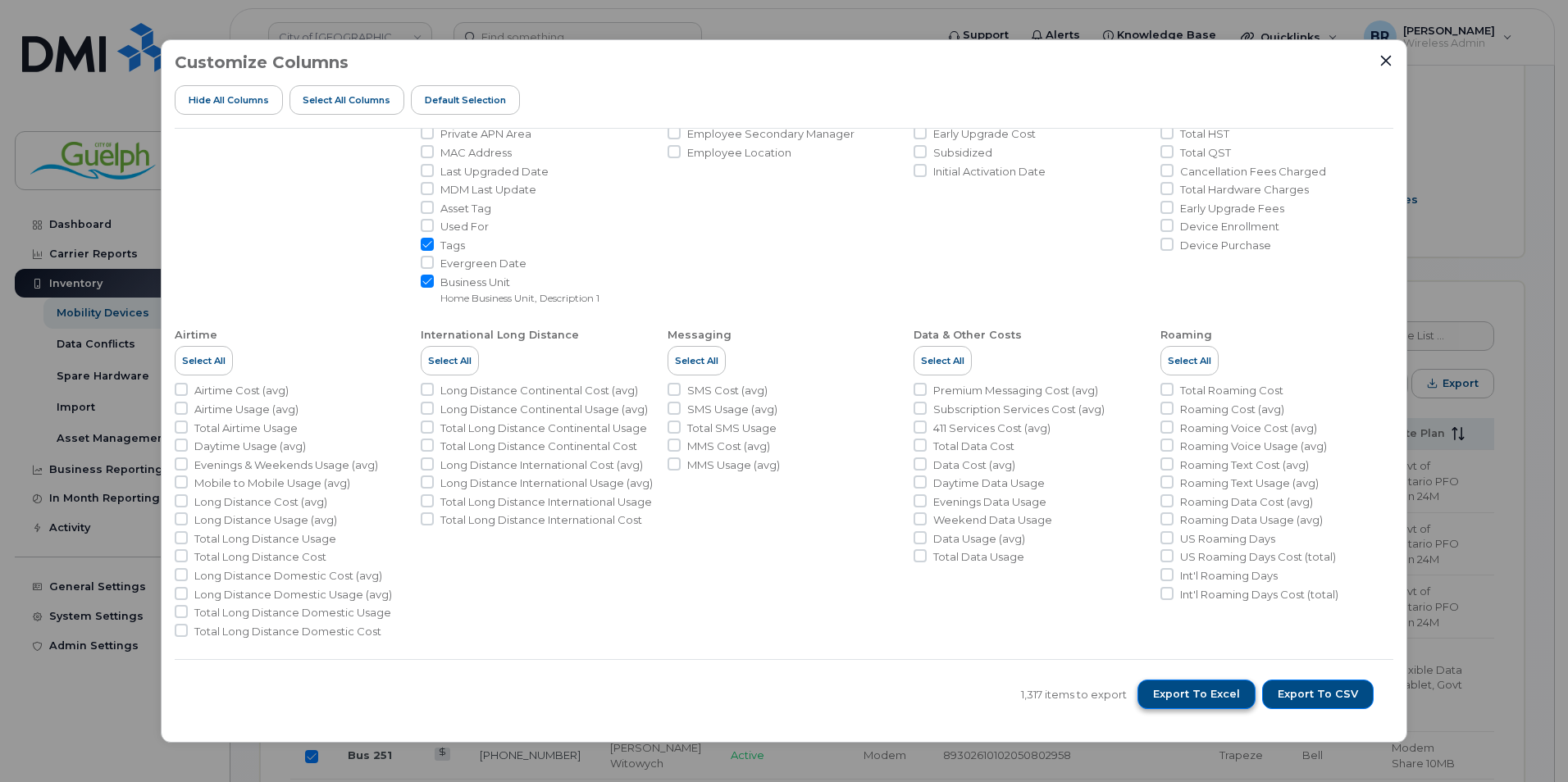
click at [1204, 704] on button "Export to Excel" at bounding box center [1197, 694] width 118 height 30
click at [1182, 692] on span "Export to Excel" at bounding box center [1196, 694] width 87 height 14
click at [975, 47] on div "Customize Columns Hide All Columns Select all Columns Default Selection User De…" at bounding box center [784, 391] width 1247 height 705
click at [1387, 64] on icon "Close" at bounding box center [1387, 61] width 13 height 13
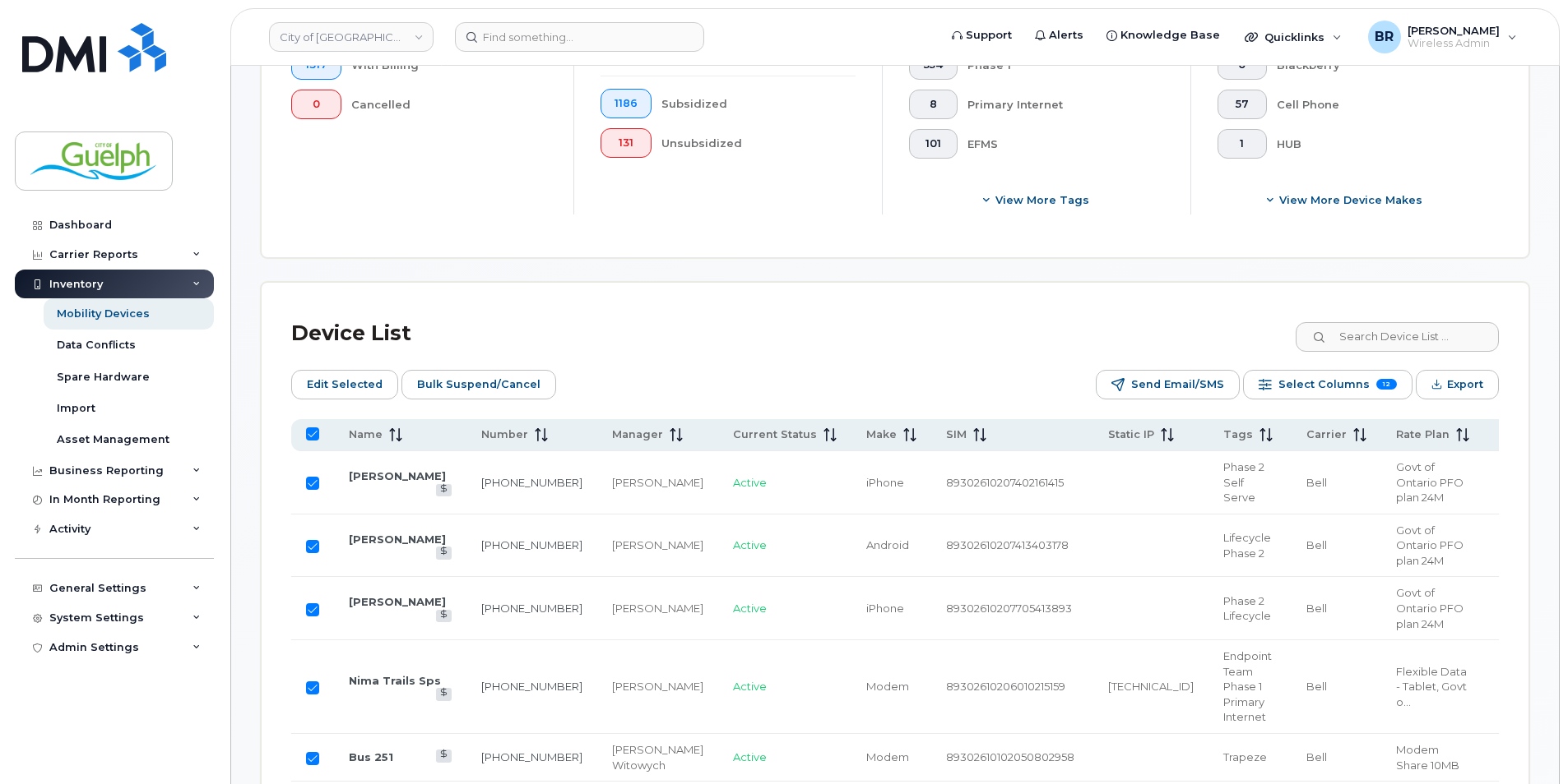
click at [318, 430] on input "All items selected" at bounding box center [313, 434] width 13 height 13
checkbox input "false"
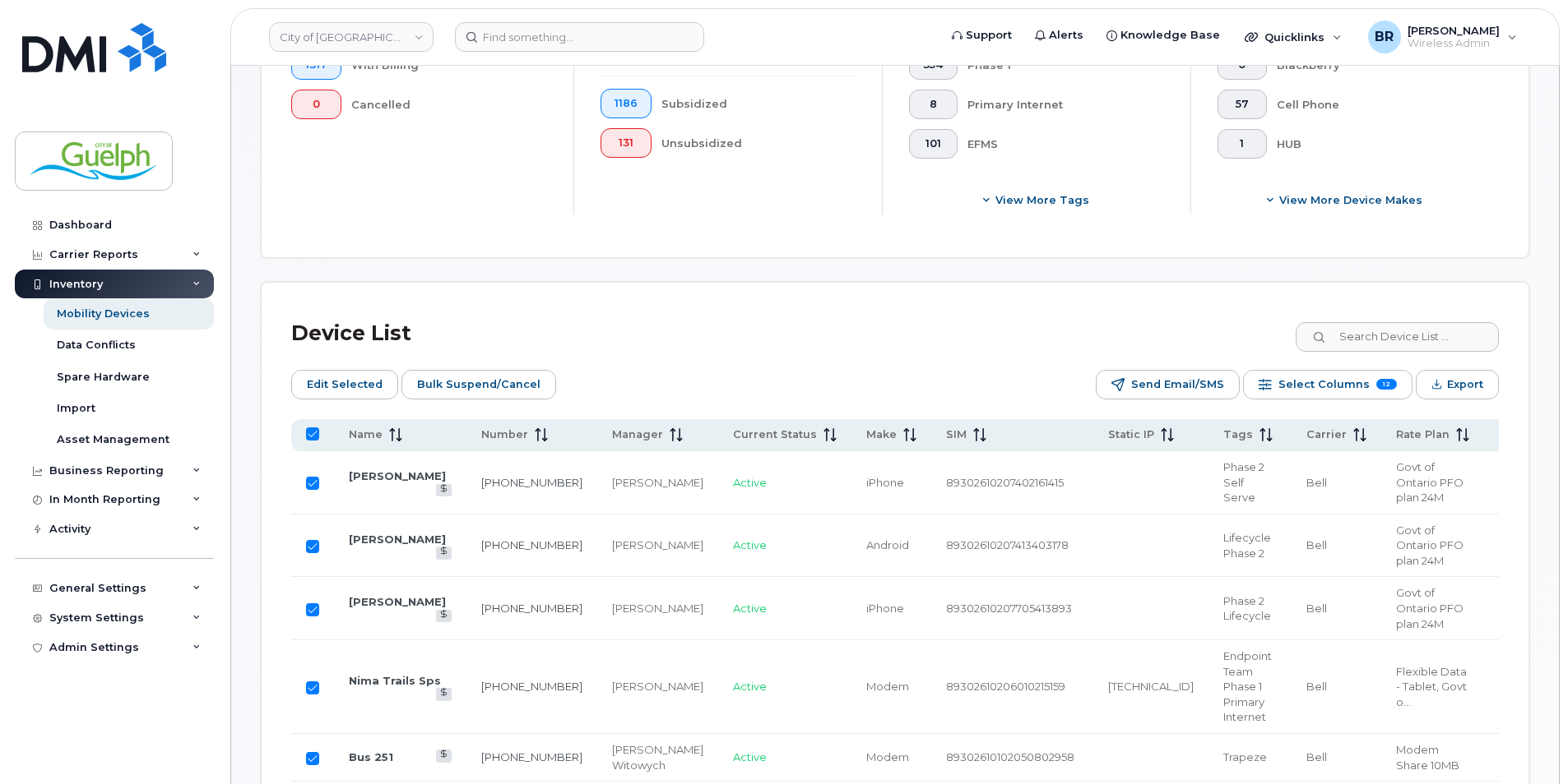
checkbox input "false"
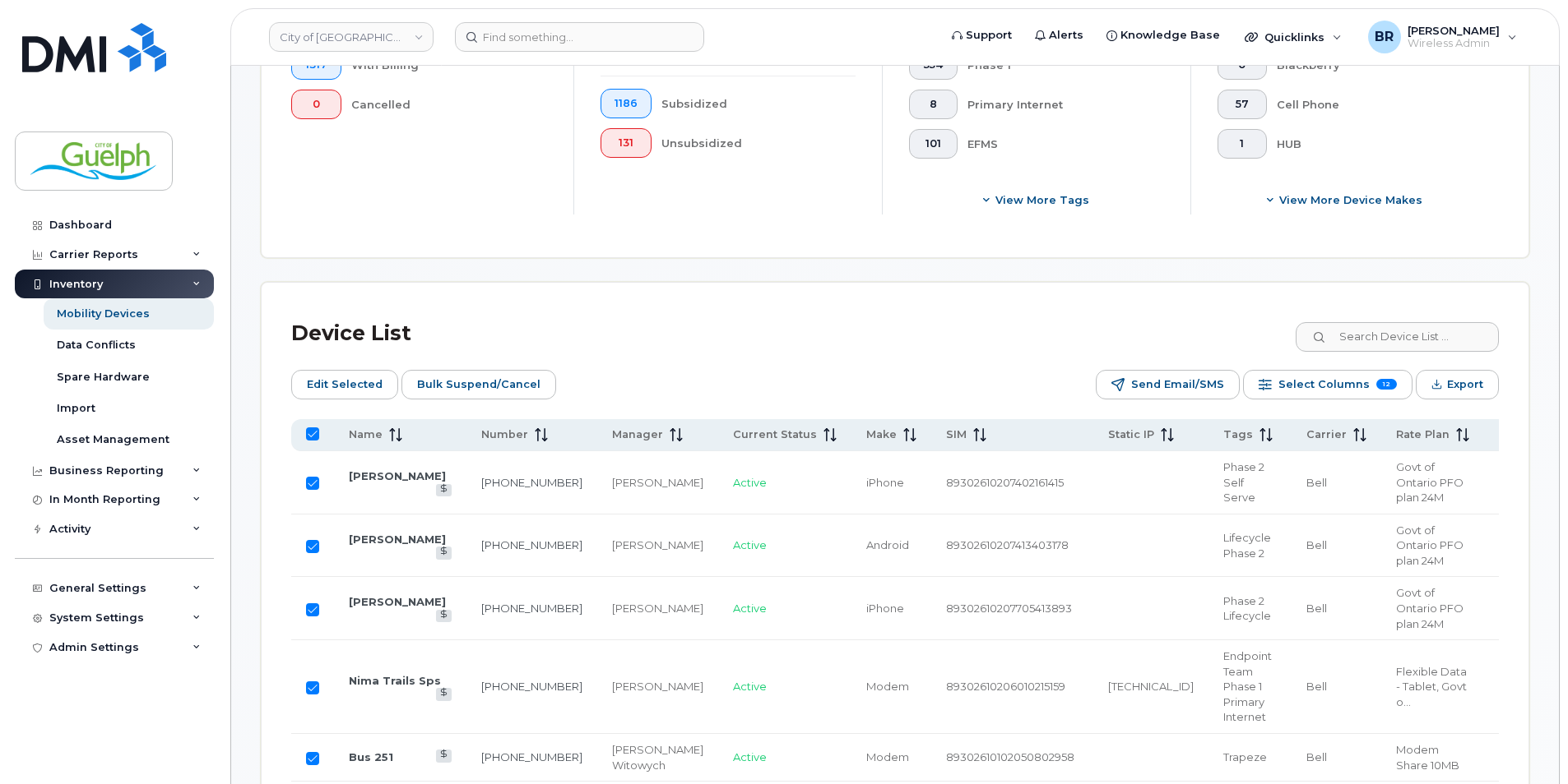
checkbox input "false"
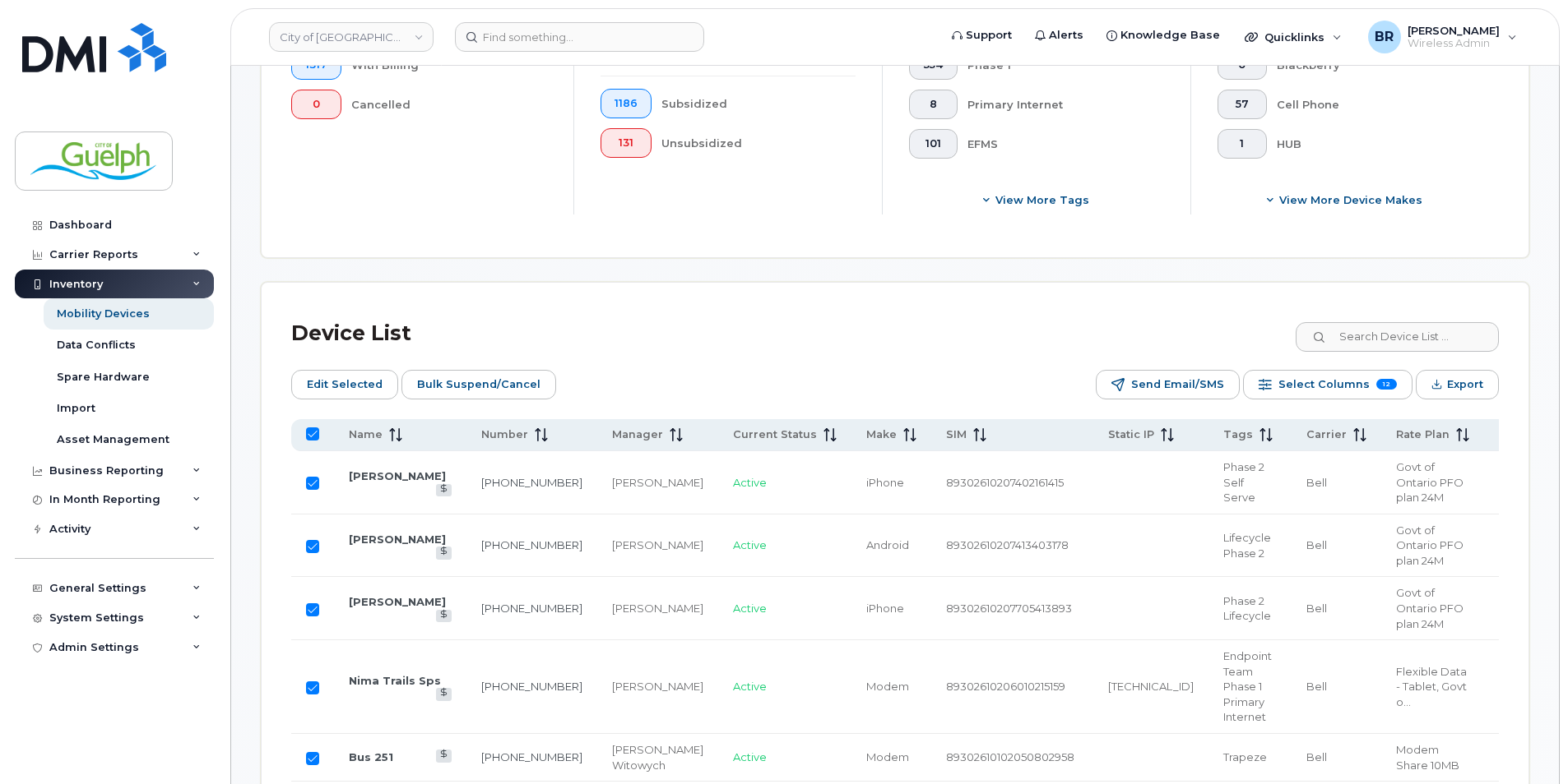
checkbox input "false"
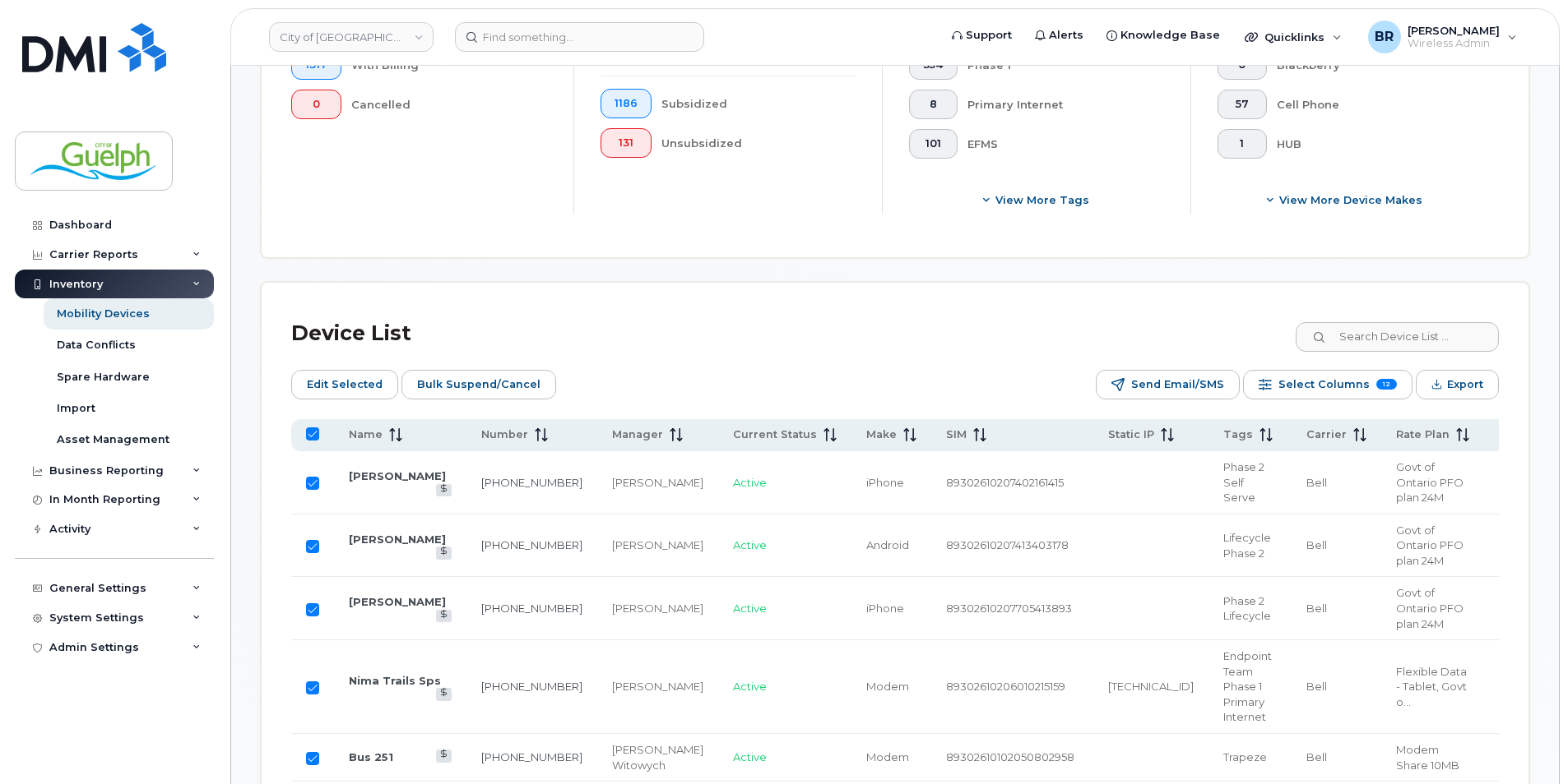
checkbox input "false"
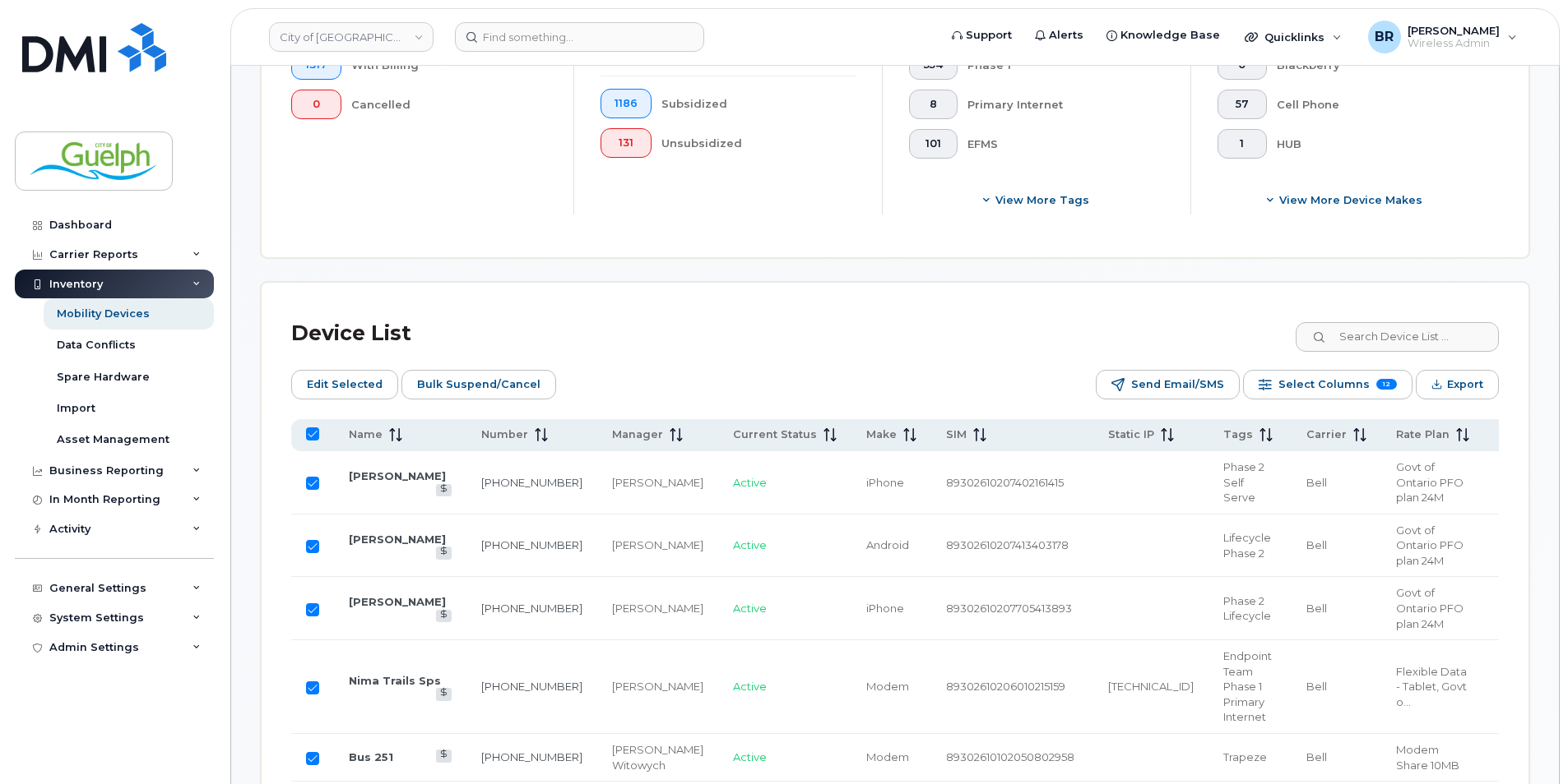
checkbox input "false"
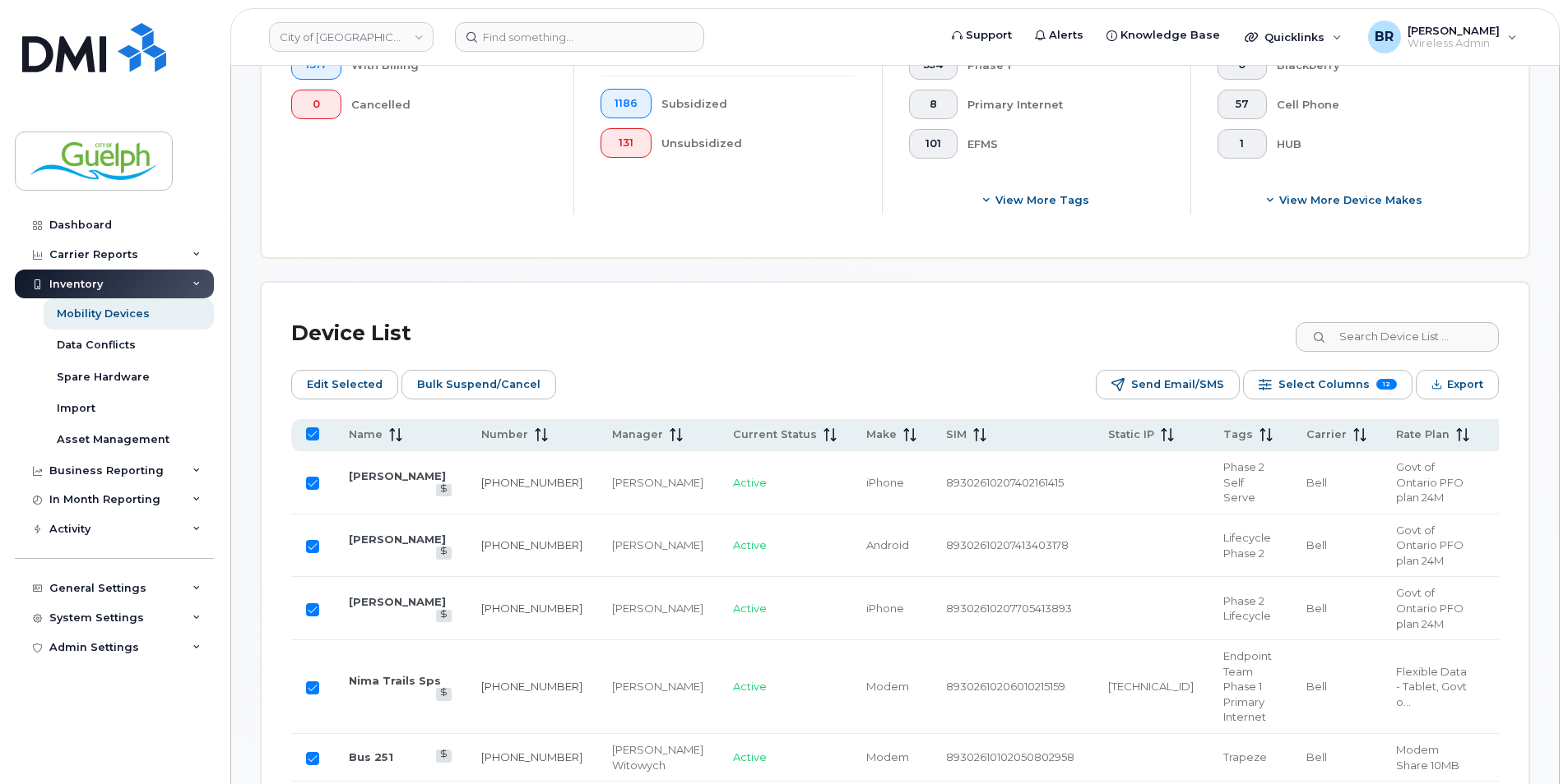
checkbox input "false"
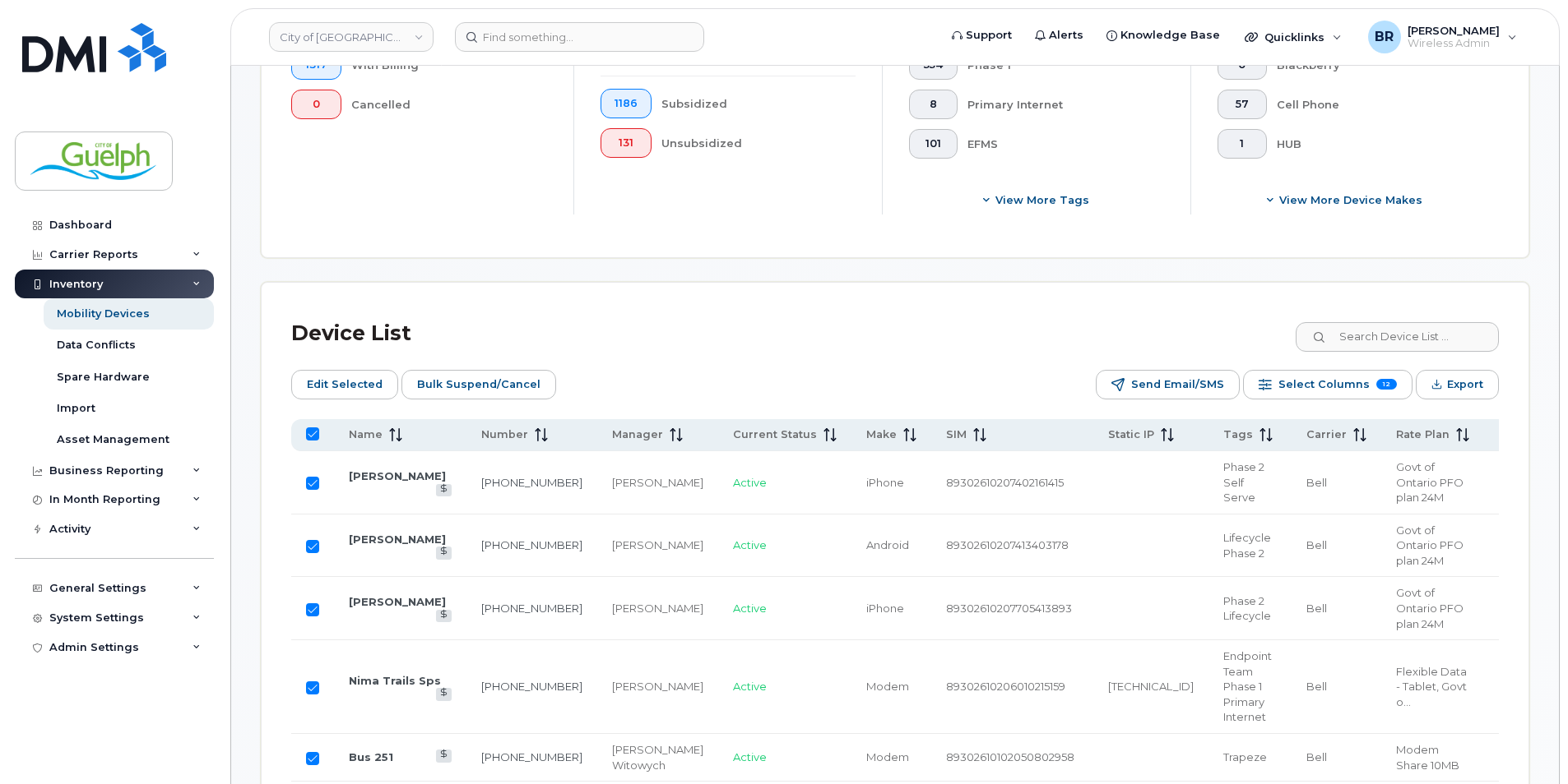
checkbox input "false"
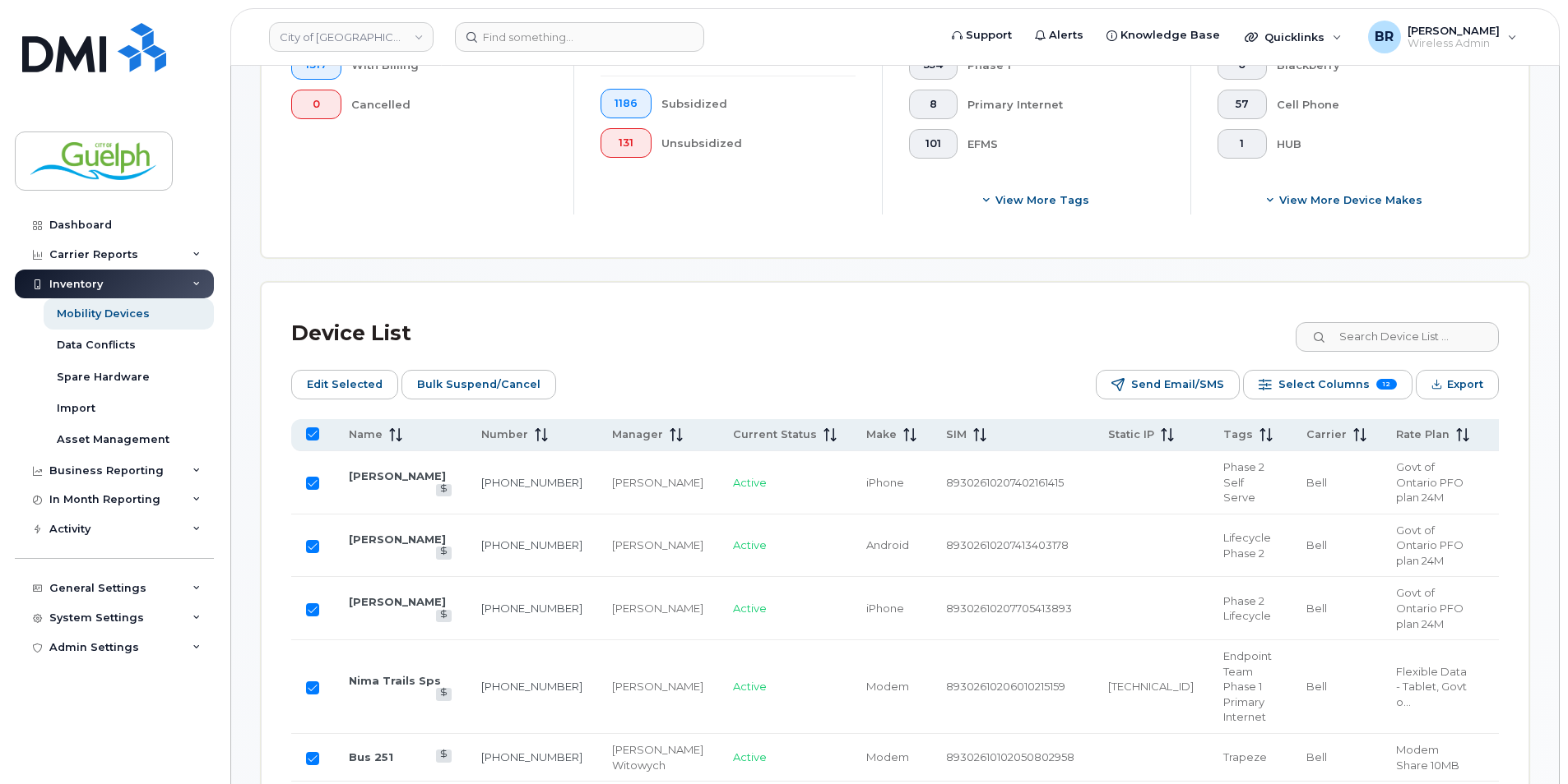
checkbox input "false"
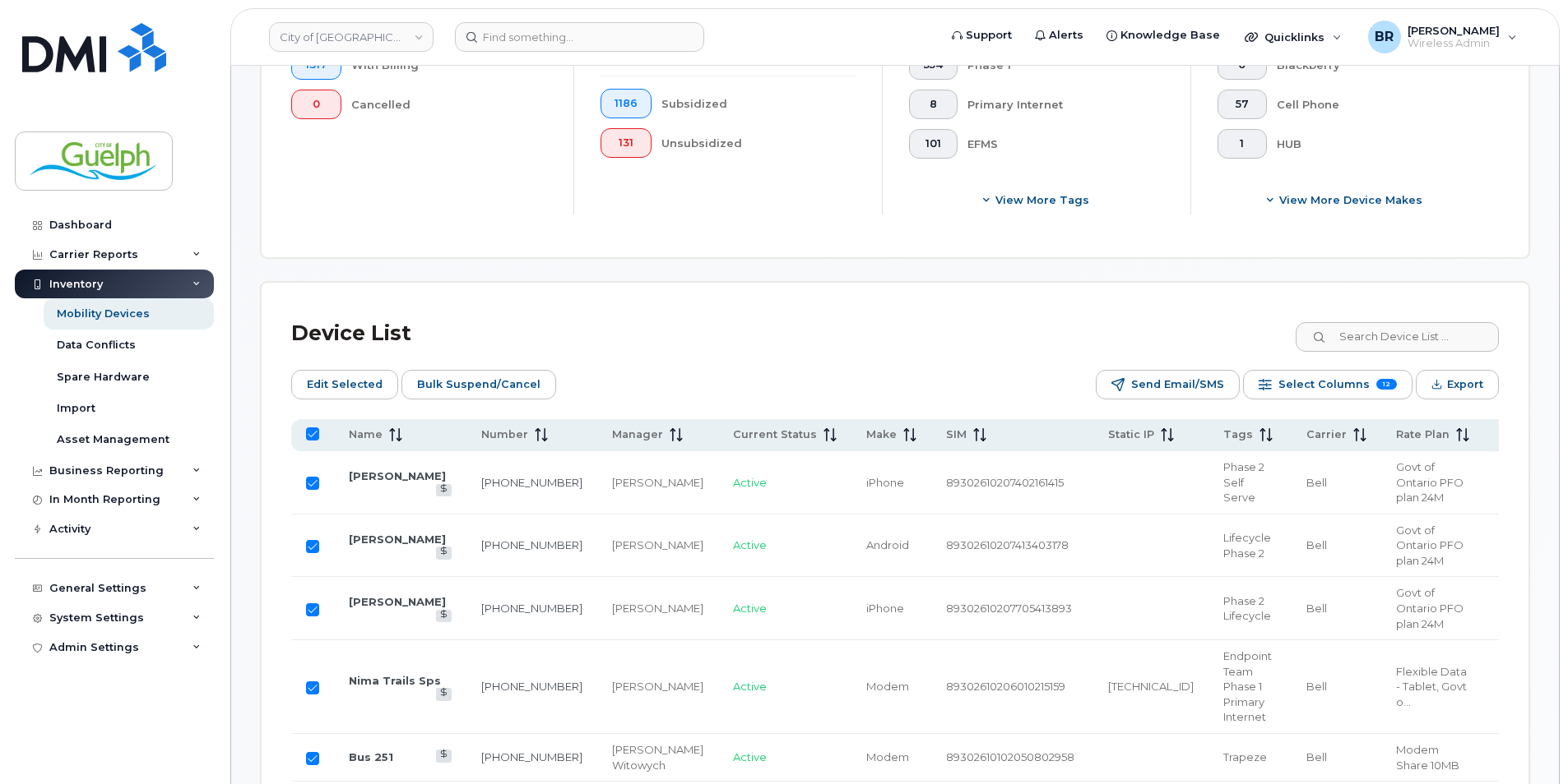
checkbox input "false"
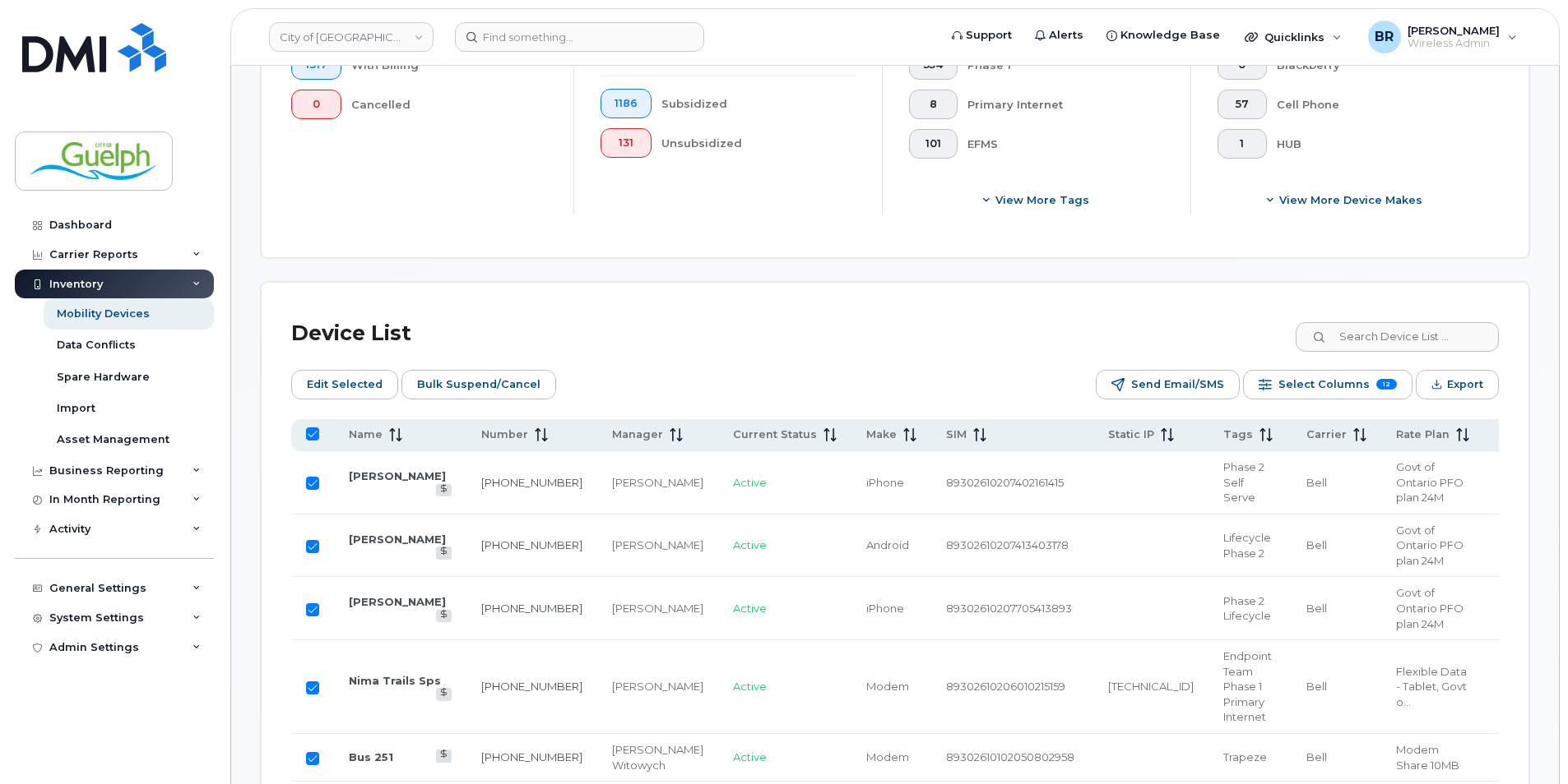
checkbox input "false"
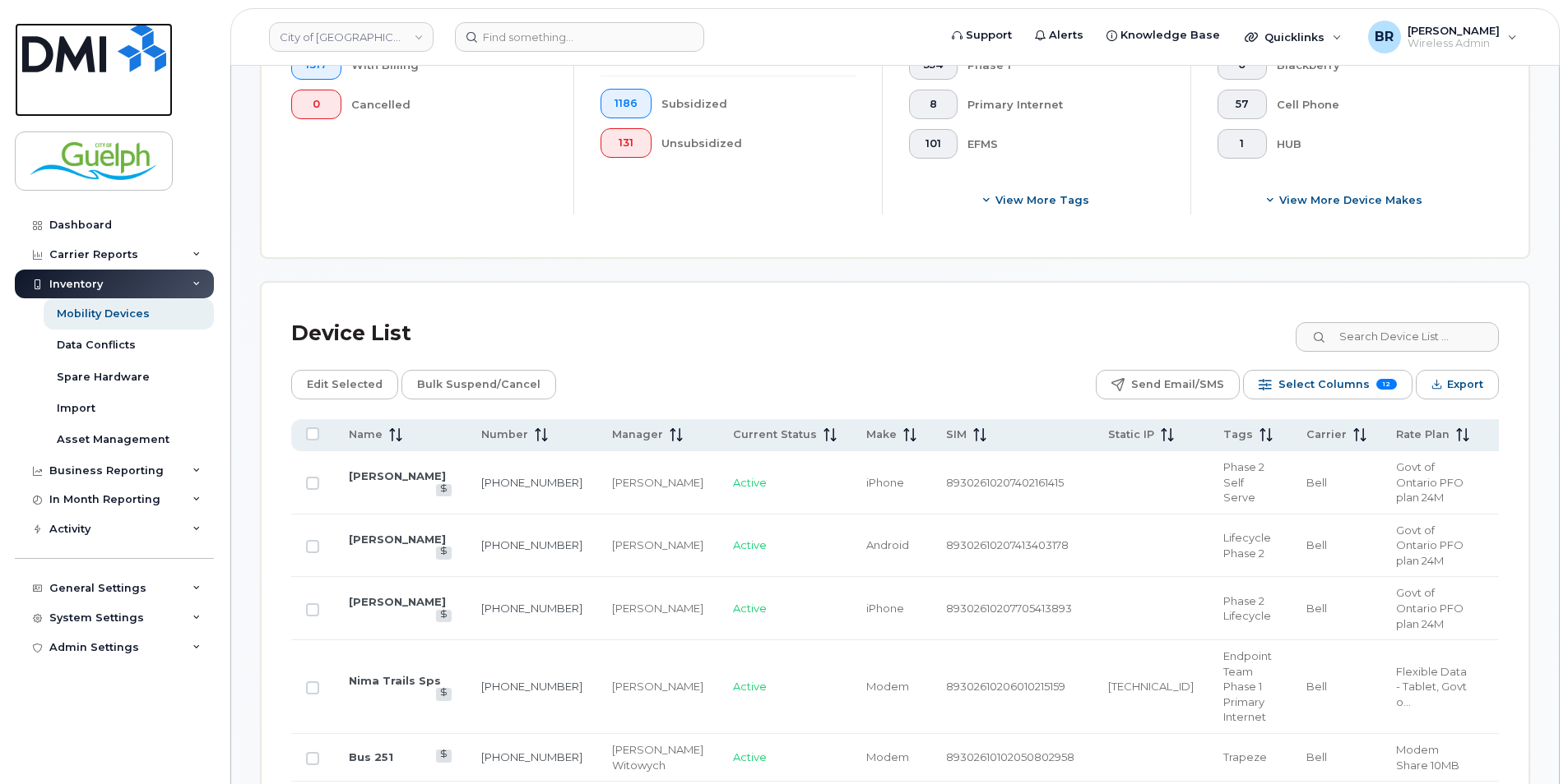
click at [138, 76] on link at bounding box center [93, 70] width 158 height 94
